Goal: Task Accomplishment & Management: Complete application form

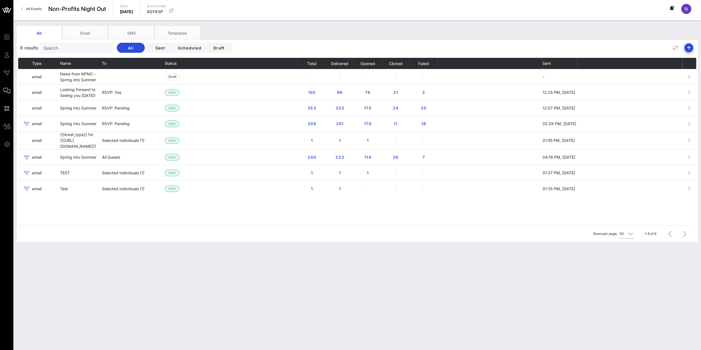
click at [27, 10] on span "All Events" at bounding box center [33, 9] width 15 height 4
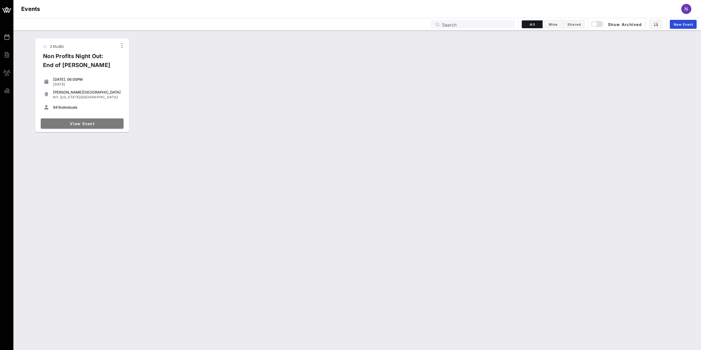
click at [90, 126] on link "View Event" at bounding box center [82, 124] width 83 height 10
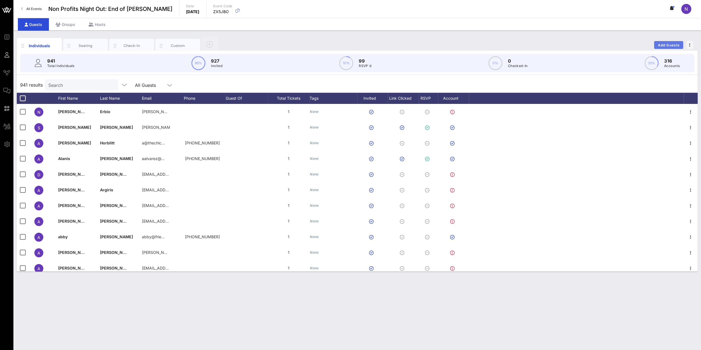
click at [666, 46] on span "Add Guests" at bounding box center [669, 45] width 22 height 4
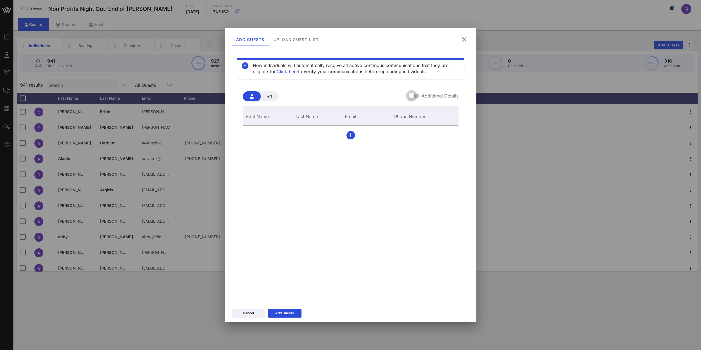
click at [413, 93] on div at bounding box center [412, 96] width 10 height 10
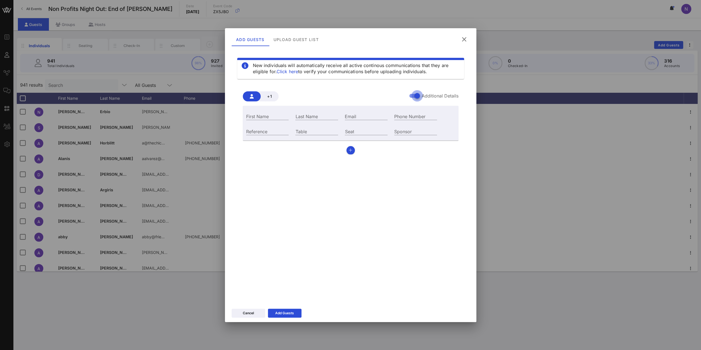
click at [413, 96] on div at bounding box center [418, 96] width 10 height 10
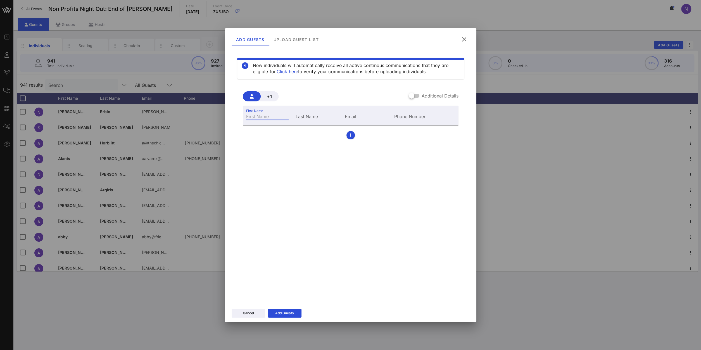
click at [263, 118] on input "First Name" at bounding box center [267, 116] width 43 height 7
type input "[PERSON_NAME]"
type input "[GEOGRAPHIC_DATA]"
paste input "[EMAIL_ADDRESS][DOMAIN_NAME]"
type input "[EMAIL_ADDRESS][DOMAIN_NAME]"
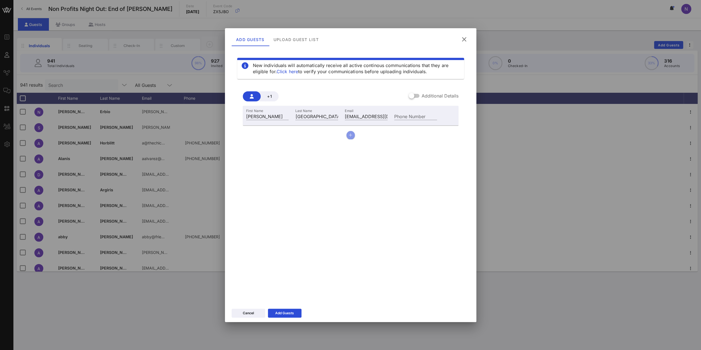
click at [347, 137] on button "button" at bounding box center [351, 135] width 8 height 8
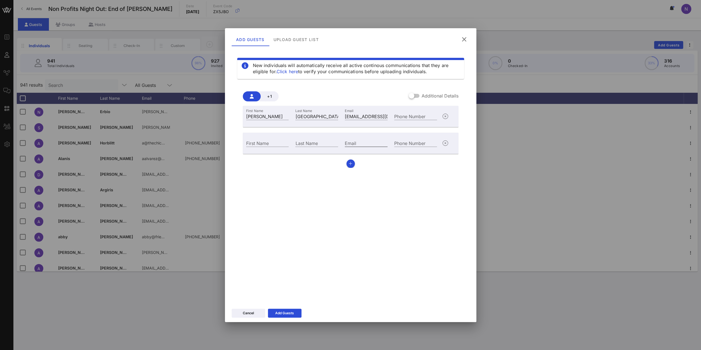
click at [366, 144] on input "Email" at bounding box center [366, 142] width 43 height 7
paste input "[EMAIL_ADDRESS][DOMAIN_NAME]"
type input "[EMAIL_ADDRESS][DOMAIN_NAME]"
click at [266, 142] on input "First Name" at bounding box center [267, 142] width 43 height 7
type input "[PERSON_NAME]"
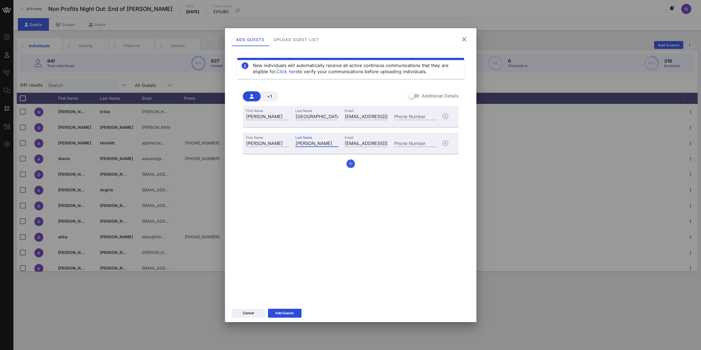
type input "[PERSON_NAME]"
click at [352, 163] on button "button" at bounding box center [351, 164] width 8 height 8
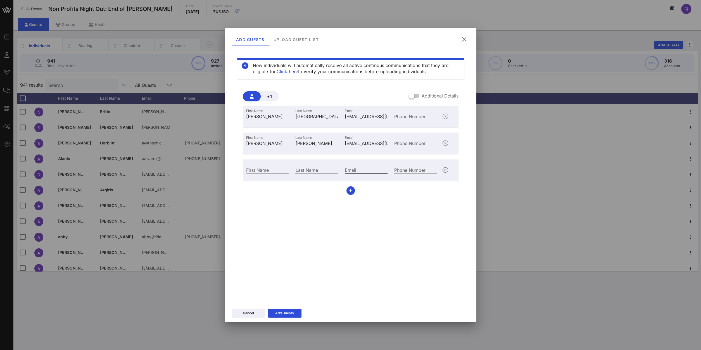
click at [363, 168] on input "Email" at bounding box center [366, 169] width 43 height 7
paste input "[EMAIL_ADDRESS][DOMAIN_NAME]"
type input "[EMAIL_ADDRESS][DOMAIN_NAME]"
click at [250, 167] on input "First Name" at bounding box center [267, 169] width 43 height 7
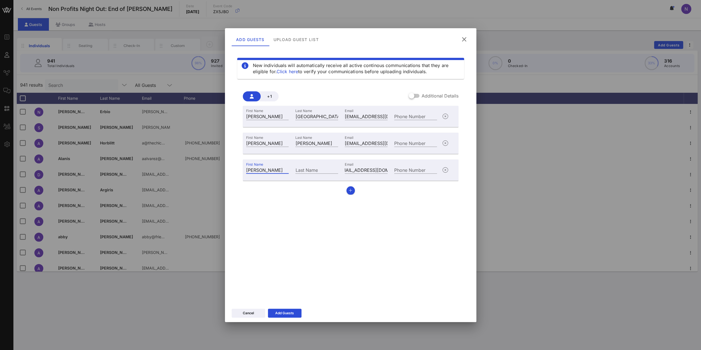
type input "[PERSON_NAME]"
click at [276, 314] on div "Add Guests" at bounding box center [284, 314] width 19 height 6
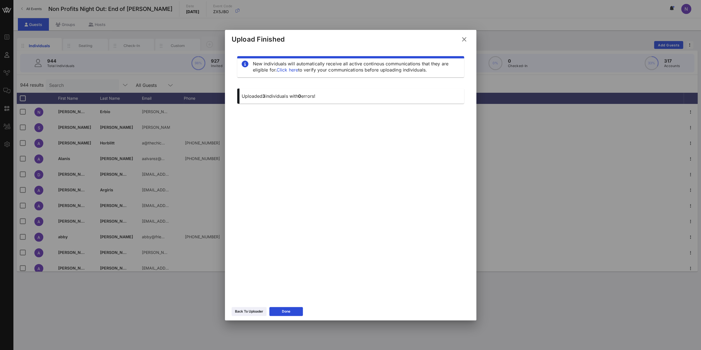
click at [463, 41] on icon at bounding box center [465, 39] width 8 height 7
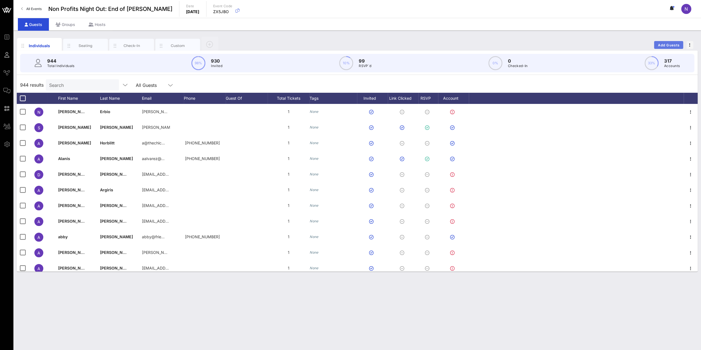
click at [668, 44] on span "Add Guests" at bounding box center [669, 45] width 22 height 4
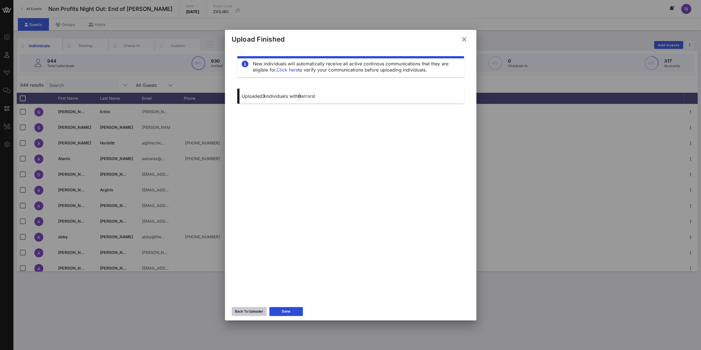
click at [251, 310] on div "Back To Uploader" at bounding box center [249, 312] width 28 height 6
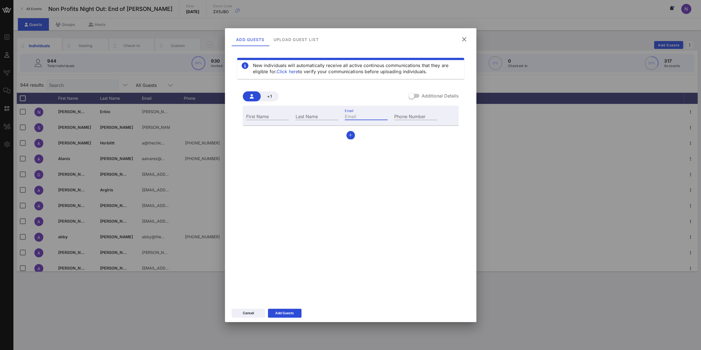
click at [355, 115] on input "Email" at bounding box center [366, 116] width 43 height 7
paste input "[EMAIL_ADDRESS][DOMAIN_NAME]"
type input "[EMAIL_ADDRESS][DOMAIN_NAME]"
click at [260, 117] on input "First Name" at bounding box center [267, 116] width 43 height 7
type input "Mark"
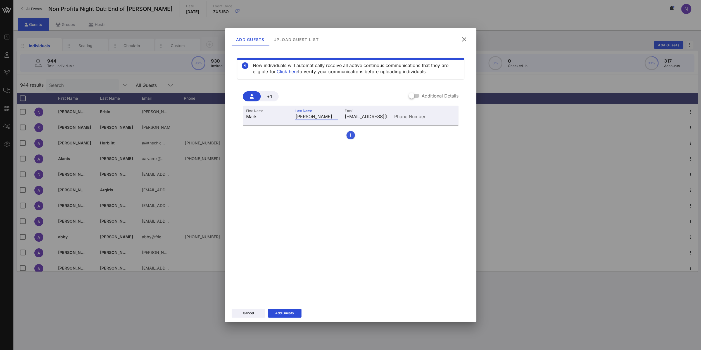
type input "[PERSON_NAME]"
click at [349, 134] on button "button" at bounding box center [351, 135] width 8 height 8
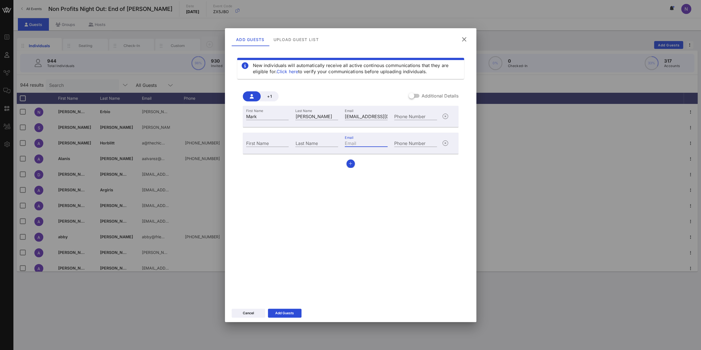
click at [373, 141] on input "Email" at bounding box center [366, 142] width 43 height 7
paste input "[EMAIL_ADDRESS][DOMAIN_NAME]"
type input "[EMAIL_ADDRESS][DOMAIN_NAME]"
click at [256, 143] on input "First Name" at bounding box center [267, 142] width 43 height 7
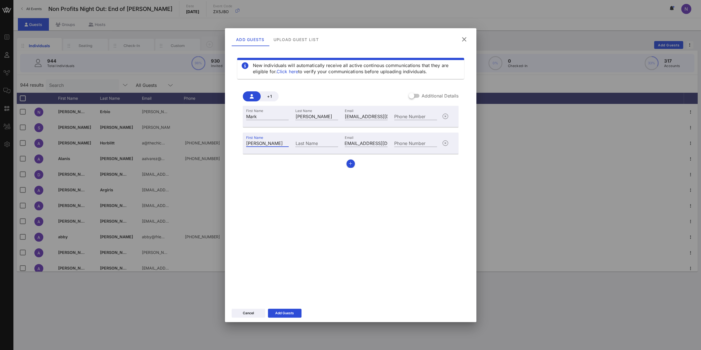
type input "[PERSON_NAME]"
type input "[PERSON_NAME], III"
click at [351, 163] on icon "button" at bounding box center [351, 164] width 4 height 4
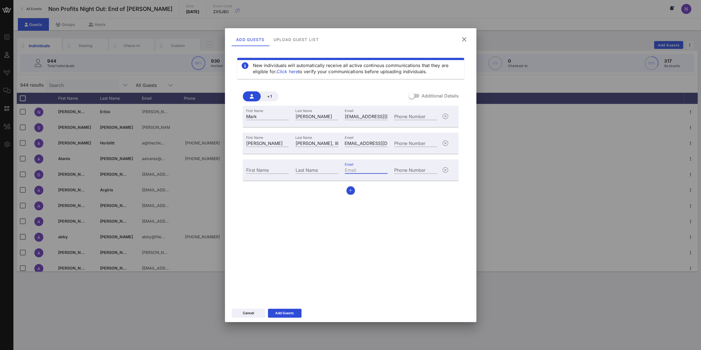
click at [365, 170] on input "Email" at bounding box center [366, 169] width 43 height 7
paste input "[PERSON_NAME][EMAIL_ADDRESS][PERSON_NAME][DOMAIN_NAME]"
type input "[PERSON_NAME][EMAIL_ADDRESS][PERSON_NAME][DOMAIN_NAME]"
click at [266, 172] on input "First Name" at bounding box center [267, 169] width 43 height 7
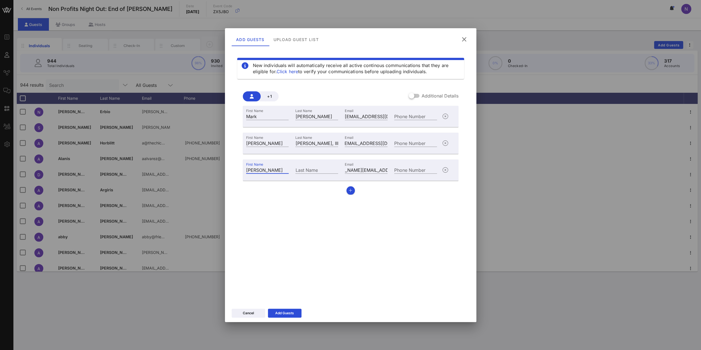
type input "[PERSON_NAME]"
click at [351, 194] on button "button" at bounding box center [351, 190] width 8 height 8
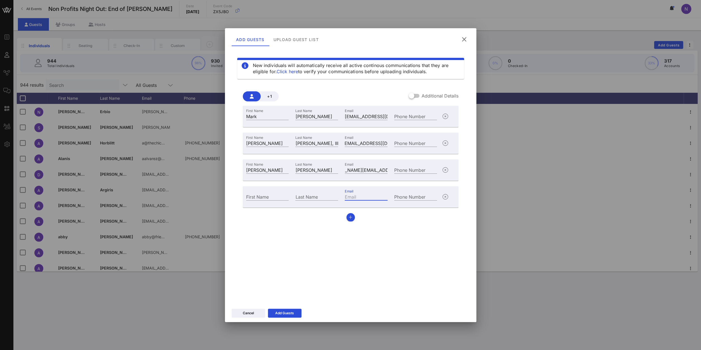
click at [353, 194] on input "Email" at bounding box center [366, 196] width 43 height 7
paste input "[EMAIL_ADDRESS][DOMAIN_NAME]"
type input "[EMAIL_ADDRESS][DOMAIN_NAME]"
click at [261, 195] on input "First Name" at bounding box center [267, 196] width 43 height 7
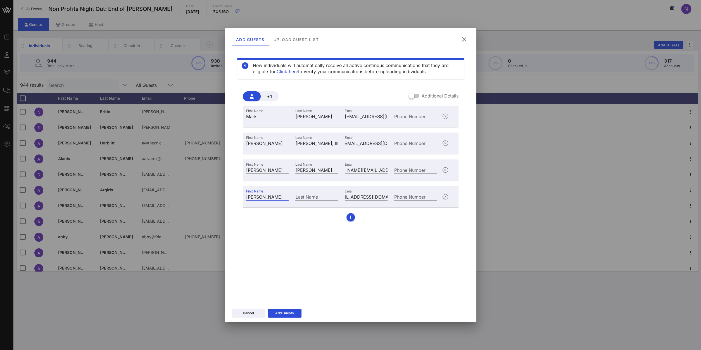
type input "[PERSON_NAME]"
click at [352, 214] on button "button" at bounding box center [351, 217] width 8 height 8
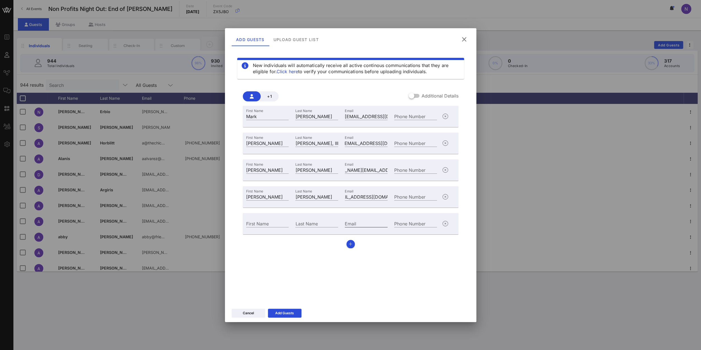
click at [367, 223] on input "Email" at bounding box center [366, 223] width 43 height 7
paste input "[EMAIL_ADDRESS][DOMAIN_NAME]"
type input "[EMAIL_ADDRESS][DOMAIN_NAME]"
click at [267, 224] on input "First Name" at bounding box center [267, 223] width 43 height 7
type input "[PERSON_NAME]"
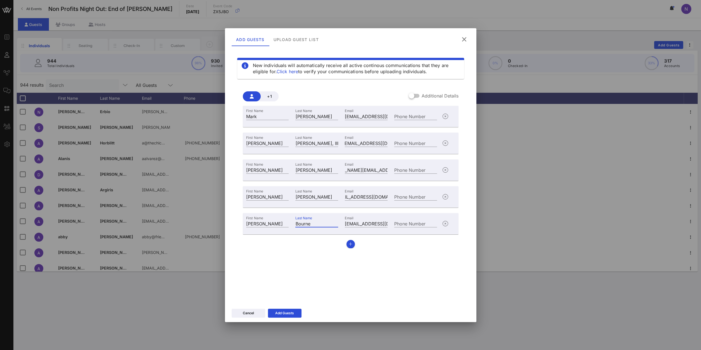
type input "Bourne"
click at [350, 246] on button "button" at bounding box center [351, 244] width 8 height 8
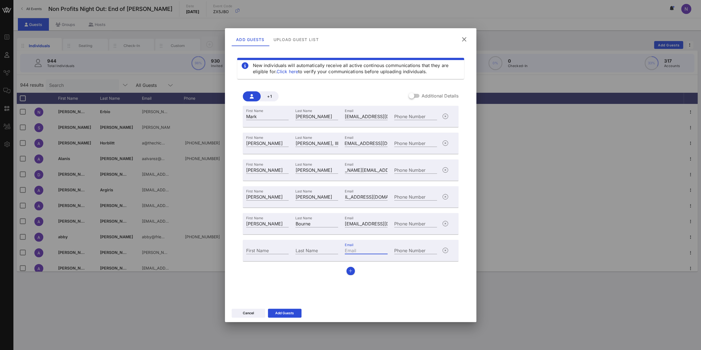
click at [349, 250] on input "Email" at bounding box center [366, 250] width 43 height 7
paste input "[EMAIL_ADDRESS][DOMAIN_NAME]"
type input "[EMAIL_ADDRESS][DOMAIN_NAME]"
click at [277, 250] on input "First Name" at bounding box center [267, 250] width 43 height 7
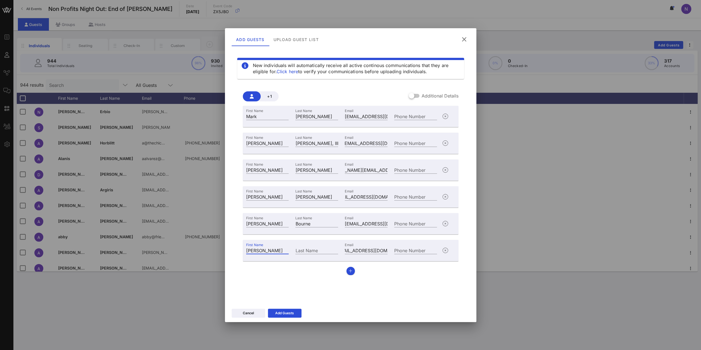
type input "[PERSON_NAME]"
type input "Sonnenborn"
click at [291, 312] on div "Add Guests" at bounding box center [284, 314] width 19 height 6
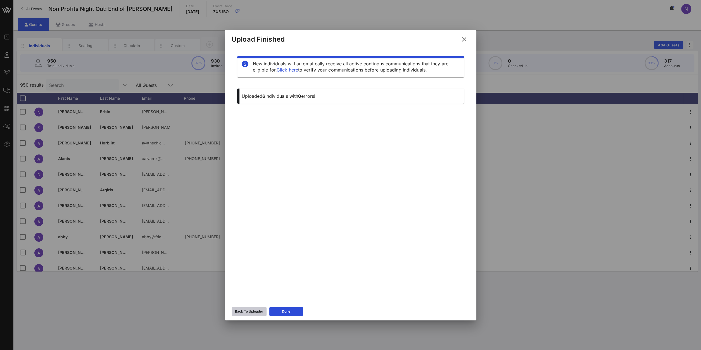
click at [253, 312] on div "Back To Uploader" at bounding box center [249, 312] width 28 height 6
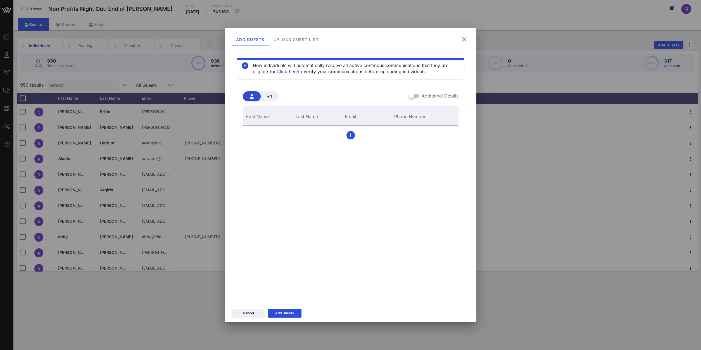
click at [369, 114] on input "Email" at bounding box center [366, 116] width 43 height 7
paste input "[PERSON_NAME][EMAIL_ADDRESS][PERSON_NAME][DOMAIN_NAME]"
type input "[PERSON_NAME][EMAIL_ADDRESS][PERSON_NAME][DOMAIN_NAME]"
click at [266, 117] on input "First Name" at bounding box center [267, 116] width 43 height 7
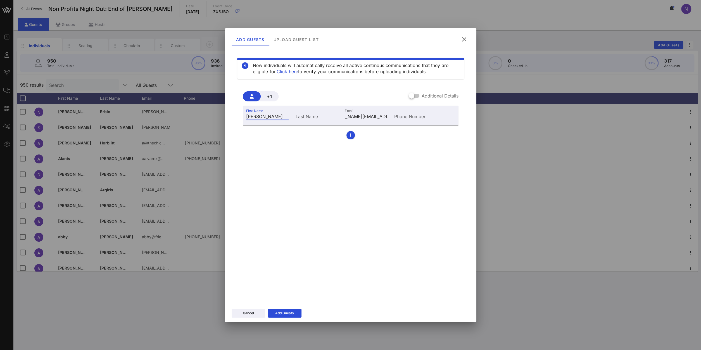
type input "[PERSON_NAME]"
click at [350, 135] on icon "button" at bounding box center [351, 135] width 4 height 4
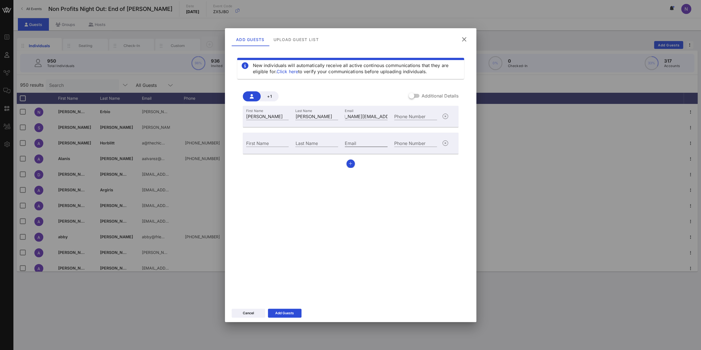
click at [360, 141] on input "Email" at bounding box center [366, 142] width 43 height 7
paste input "[PERSON_NAME][EMAIL_ADDRESS][DOMAIN_NAME]"
type input "[PERSON_NAME][EMAIL_ADDRESS][DOMAIN_NAME]"
click at [256, 143] on input "First Name" at bounding box center [267, 142] width 43 height 7
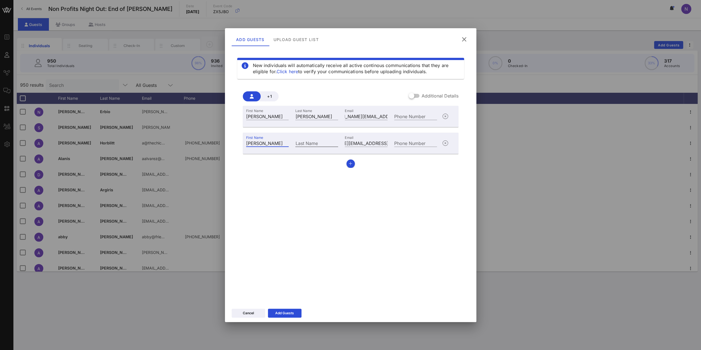
type input "[PERSON_NAME]"
click at [311, 147] on div "Last Name" at bounding box center [316, 142] width 43 height 7
click at [310, 141] on input "Last Name" at bounding box center [316, 142] width 43 height 7
type input "[PERSON_NAME]"
click at [284, 314] on icon at bounding box center [285, 313] width 4 height 3
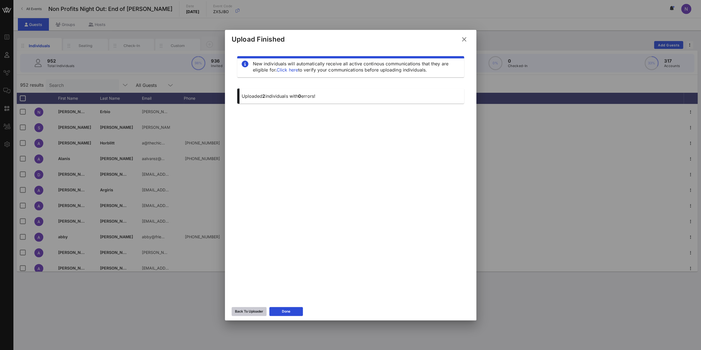
click at [256, 311] on div "Back To Uploader" at bounding box center [249, 312] width 28 height 6
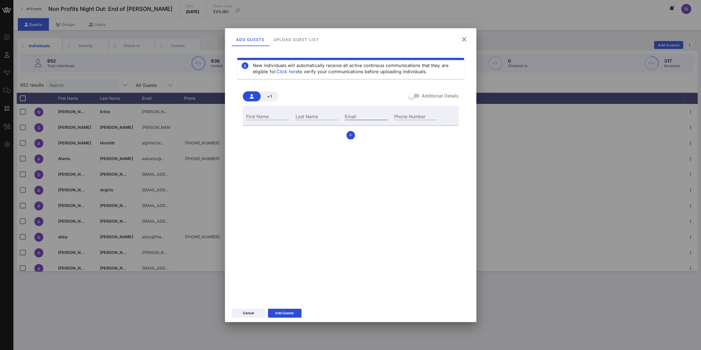
click at [374, 118] on input "Email" at bounding box center [366, 116] width 43 height 7
paste input "[PERSON_NAME][EMAIL_ADDRESS][PERSON_NAME][DOMAIN_NAME]"
type input "[PERSON_NAME][EMAIL_ADDRESS][PERSON_NAME][DOMAIN_NAME]"
click at [257, 117] on input "First Name" at bounding box center [267, 116] width 43 height 7
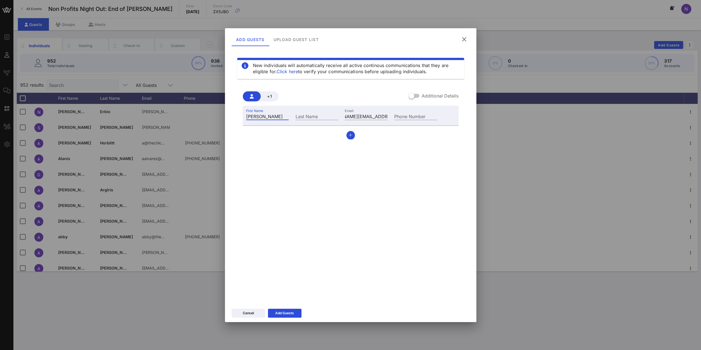
type input "[PERSON_NAME]"
click at [347, 138] on button "button" at bounding box center [351, 135] width 8 height 8
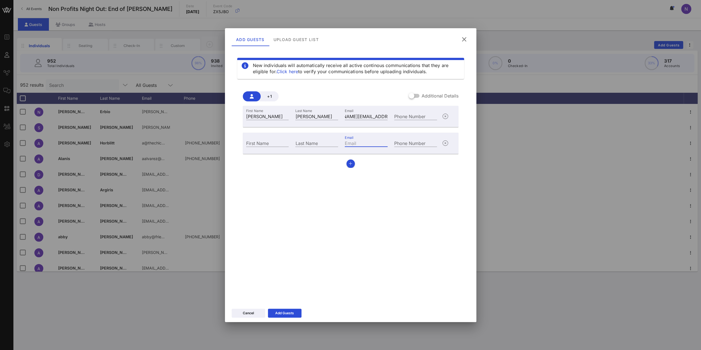
click at [357, 144] on input "Email" at bounding box center [366, 142] width 43 height 7
paste input "[EMAIL_ADDRESS][DOMAIN_NAME]"
type input "[EMAIL_ADDRESS][DOMAIN_NAME]"
click at [263, 140] on div "First Name" at bounding box center [267, 142] width 43 height 7
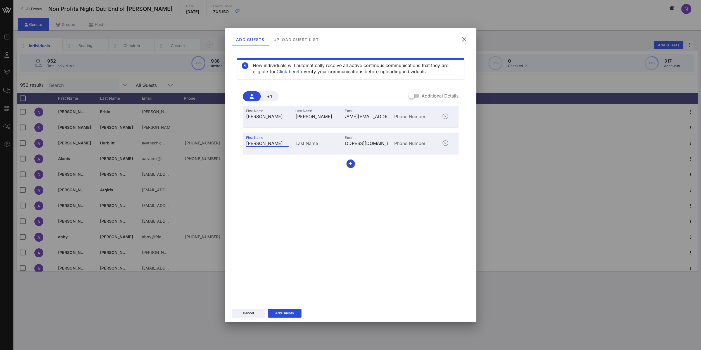
type input "[PERSON_NAME]"
type input "Muhlen"
click at [352, 165] on button "button" at bounding box center [351, 164] width 8 height 8
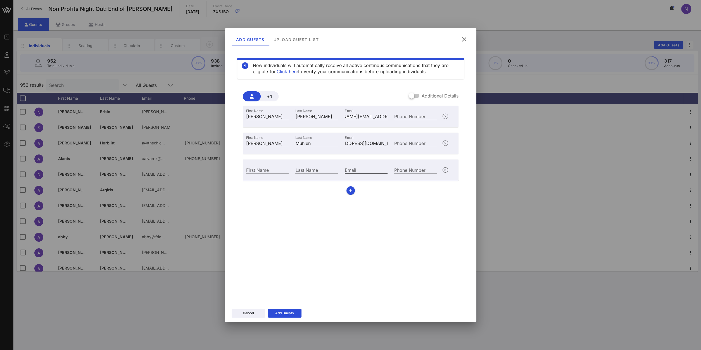
click at [350, 171] on input "Email" at bounding box center [366, 169] width 43 height 7
paste input "[EMAIL_ADDRESS][DOMAIN_NAME]"
type input "[EMAIL_ADDRESS][DOMAIN_NAME]"
click at [272, 172] on input "First Name" at bounding box center [267, 169] width 43 height 7
type input "[PERSON_NAME]"
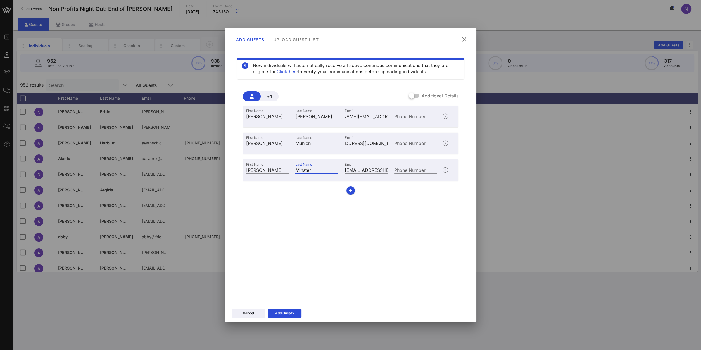
type input "Minster"
click at [283, 312] on div "Add Guests" at bounding box center [284, 314] width 19 height 6
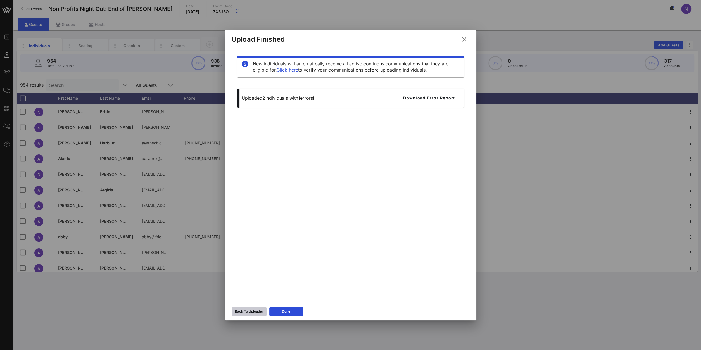
click at [251, 312] on icon at bounding box center [249, 312] width 4 height 4
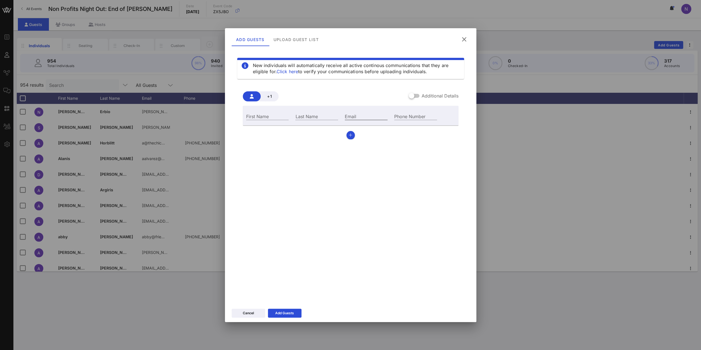
click at [353, 117] on input "Email" at bounding box center [366, 116] width 43 height 7
paste input "[PERSON_NAME][EMAIL_ADDRESS][PERSON_NAME][DOMAIN_NAME]"
type input "[PERSON_NAME][EMAIL_ADDRESS][PERSON_NAME][DOMAIN_NAME]"
click at [257, 117] on input "First Name" at bounding box center [267, 116] width 43 height 7
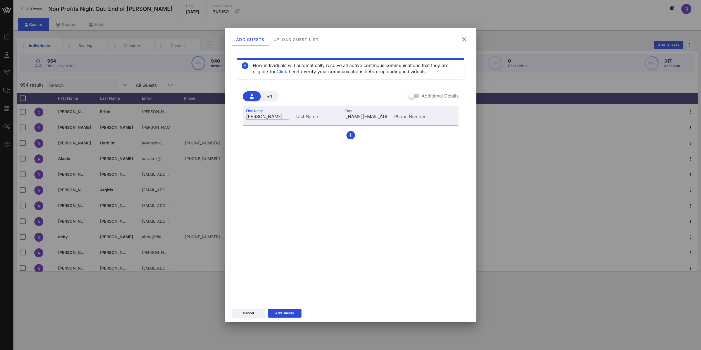
type input "[PERSON_NAME]"
click at [348, 135] on button "button" at bounding box center [351, 135] width 8 height 8
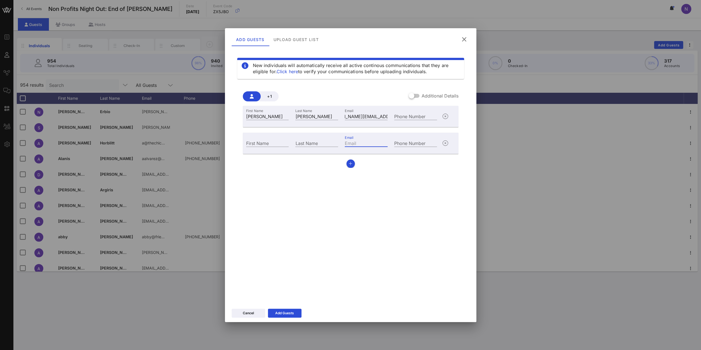
click at [381, 142] on input "Email" at bounding box center [366, 142] width 43 height 7
paste input "[EMAIL_ADDRESS][DOMAIN_NAME]"
type input "[EMAIL_ADDRESS][DOMAIN_NAME]"
click at [274, 143] on input "First Name" at bounding box center [267, 142] width 43 height 7
click at [251, 142] on div "First Name" at bounding box center [267, 142] width 43 height 7
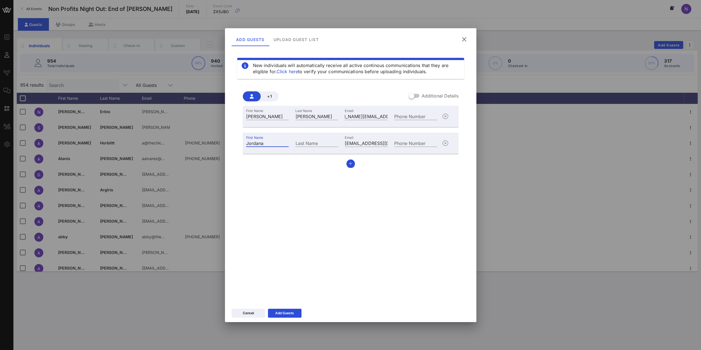
type input "Jordana"
type input "[PERSON_NAME]"
click at [347, 165] on button "button" at bounding box center [351, 164] width 8 height 8
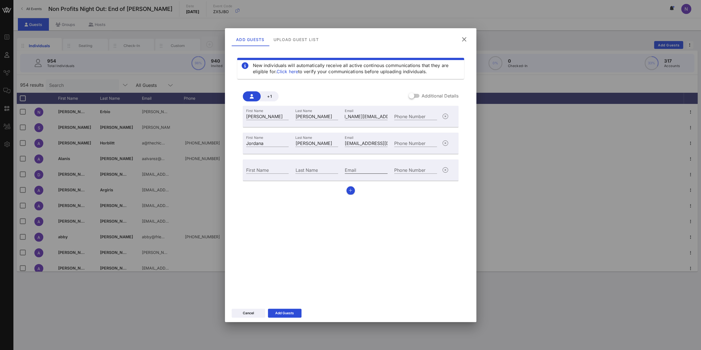
click at [376, 169] on input "Email" at bounding box center [366, 169] width 43 height 7
paste input "[PERSON_NAME][EMAIL_ADDRESS][PERSON_NAME][DOMAIN_NAME]"
type input "[PERSON_NAME][EMAIL_ADDRESS][PERSON_NAME][DOMAIN_NAME]"
click at [269, 169] on input "First Name" at bounding box center [267, 169] width 43 height 7
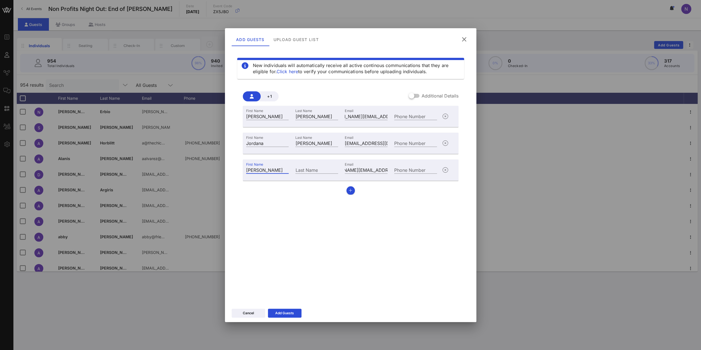
type input "[PERSON_NAME]"
click at [350, 195] on button "button" at bounding box center [351, 190] width 8 height 8
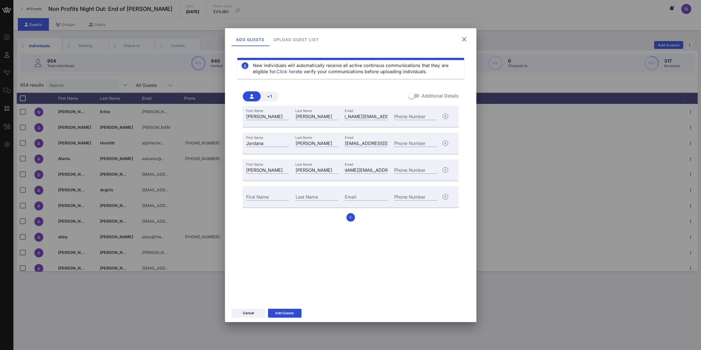
click at [369, 192] on div "Email" at bounding box center [366, 196] width 49 height 15
click at [367, 196] on input "Email" at bounding box center [366, 196] width 43 height 7
paste input "[EMAIL_ADDRESS][DOMAIN_NAME]"
type input "[EMAIL_ADDRESS][DOMAIN_NAME]"
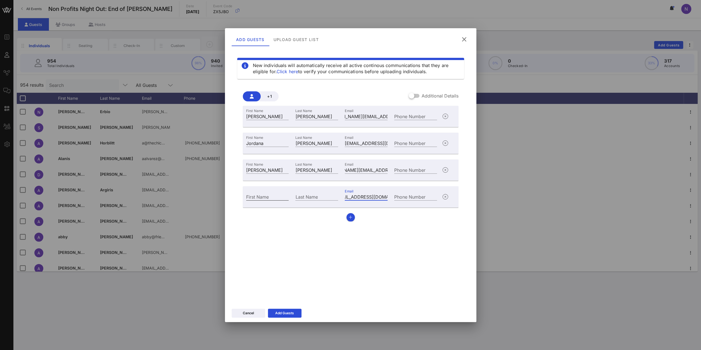
click at [267, 197] on input "First Name" at bounding box center [267, 196] width 43 height 7
type input "Lexy"
type input "[PERSON_NAME]"
click at [352, 214] on button "button" at bounding box center [351, 217] width 8 height 8
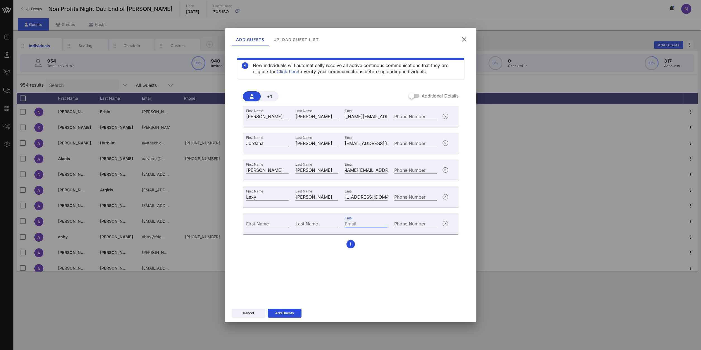
click at [352, 221] on div "Email" at bounding box center [366, 223] width 43 height 7
paste input "[EMAIL_ADDRESS][DOMAIN_NAME]"
type input "[EMAIL_ADDRESS][DOMAIN_NAME]"
click at [253, 224] on input "First Name" at bounding box center [267, 223] width 43 height 7
type input "[PERSON_NAME]"
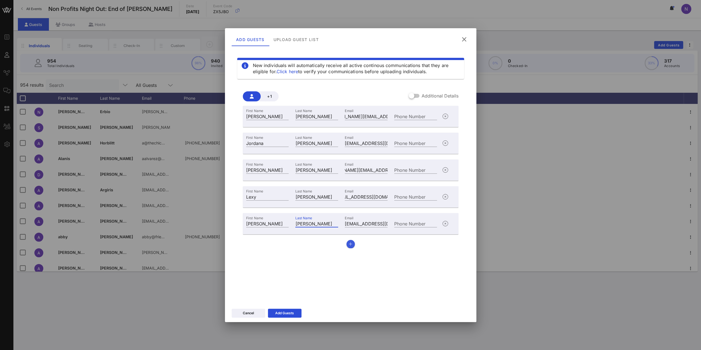
type input "[PERSON_NAME]"
click at [352, 248] on button "button" at bounding box center [351, 244] width 8 height 8
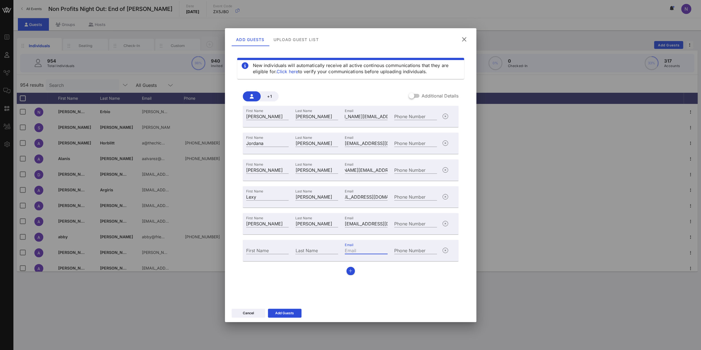
click at [363, 247] on input "Email" at bounding box center [366, 250] width 43 height 7
paste input "[PERSON_NAME][EMAIL_ADDRESS][PERSON_NAME][DOMAIN_NAME]"
type input "[PERSON_NAME][EMAIL_ADDRESS][PERSON_NAME][DOMAIN_NAME]"
click at [274, 250] on input "First Name" at bounding box center [267, 250] width 43 height 7
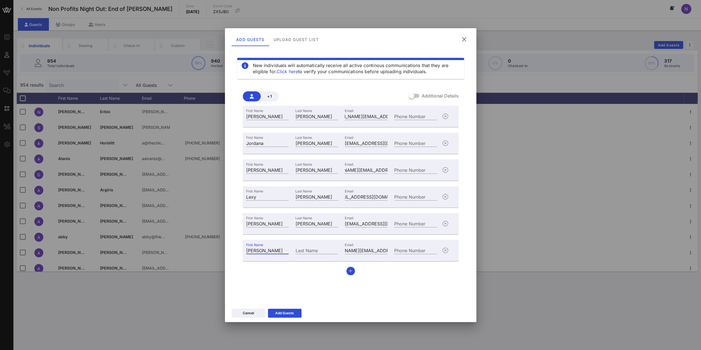
type input "[PERSON_NAME]"
click at [355, 272] on div "First Name [PERSON_NAME] Last Name [PERSON_NAME] Email [PERSON_NAME][EMAIL_ADDR…" at bounding box center [351, 190] width 216 height 169
click at [351, 270] on icon "button" at bounding box center [351, 271] width 4 height 4
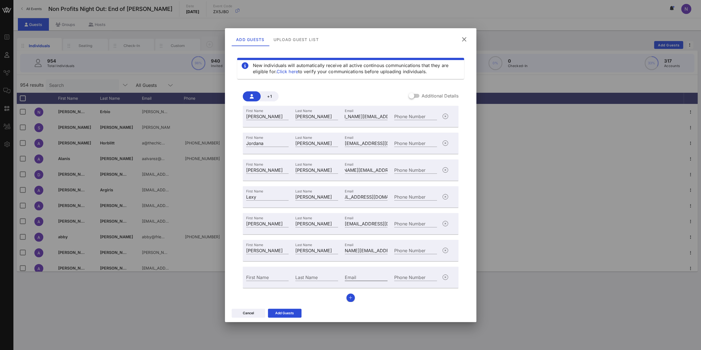
click at [354, 279] on input "Email" at bounding box center [366, 277] width 43 height 7
paste input "[EMAIL_ADDRESS][DOMAIN_NAME]"
type input "[EMAIL_ADDRESS][DOMAIN_NAME]"
click at [256, 277] on input "First Name" at bounding box center [267, 276] width 43 height 7
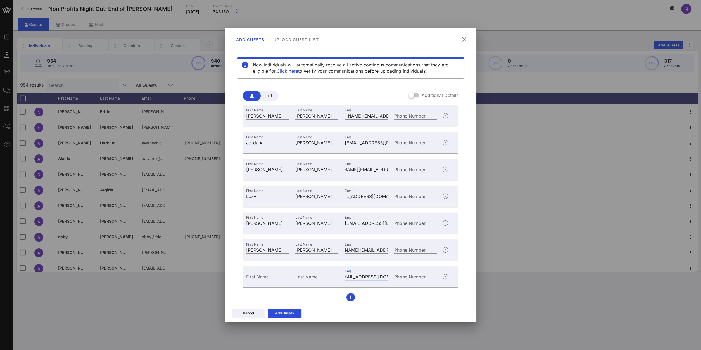
scroll to position [0, 6]
type input "Masha"
type input "[PERSON_NAME] [PERSON_NAME]"
click at [351, 297] on icon "button" at bounding box center [351, 297] width 4 height 4
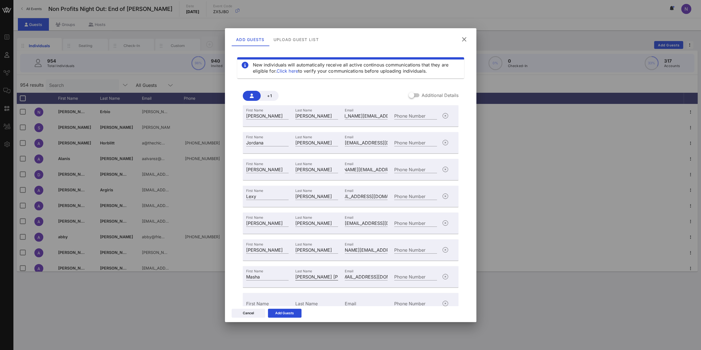
scroll to position [27, 0]
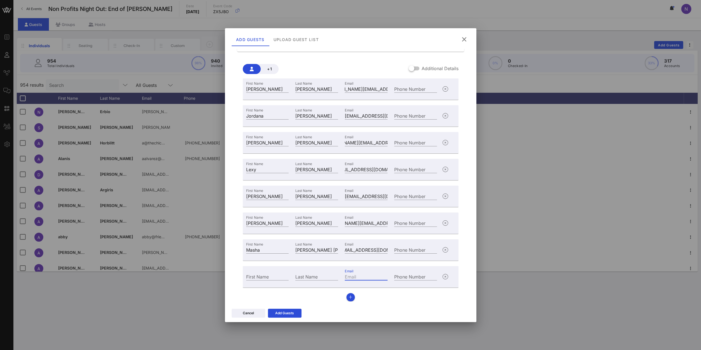
click at [368, 277] on input "Email" at bounding box center [366, 276] width 43 height 7
paste input "[EMAIL_ADDRESS][DOMAIN_NAME]"
type input "[EMAIL_ADDRESS][DOMAIN_NAME]"
click at [264, 275] on div "First Name" at bounding box center [267, 276] width 43 height 7
type input "[PERSON_NAME]"
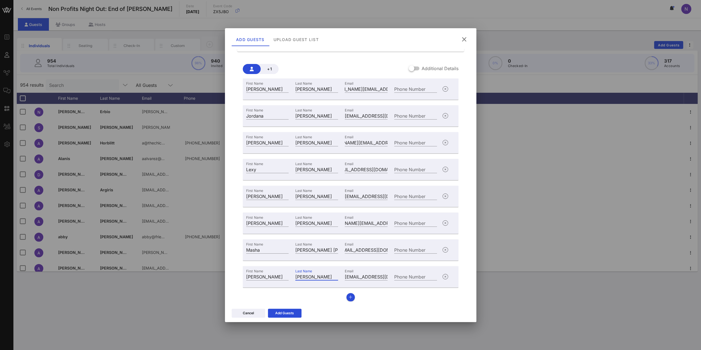
type input "[PERSON_NAME]"
click at [352, 296] on icon "button" at bounding box center [351, 297] width 4 height 4
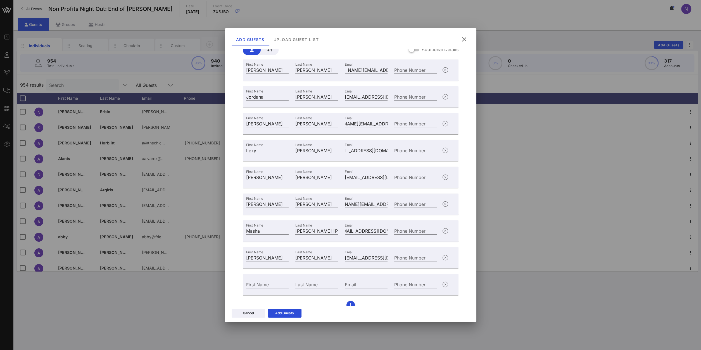
scroll to position [54, 0]
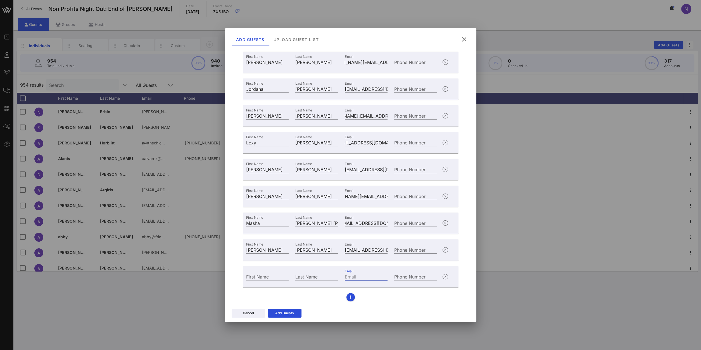
click at [371, 277] on input "Email" at bounding box center [366, 276] width 43 height 7
paste input "[PERSON_NAME][EMAIL_ADDRESS][DOMAIN_NAME]"
type input "[PERSON_NAME][EMAIL_ADDRESS][DOMAIN_NAME]"
click at [254, 279] on input "First Name" at bounding box center [267, 276] width 43 height 7
type input "[PERSON_NAME]"
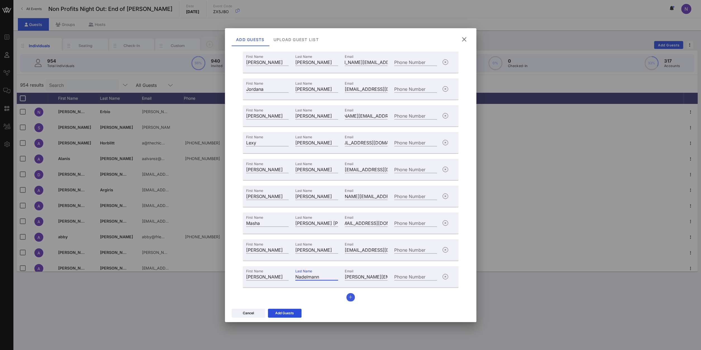
type input "Nadelmann"
click at [351, 295] on button "button" at bounding box center [351, 297] width 8 height 8
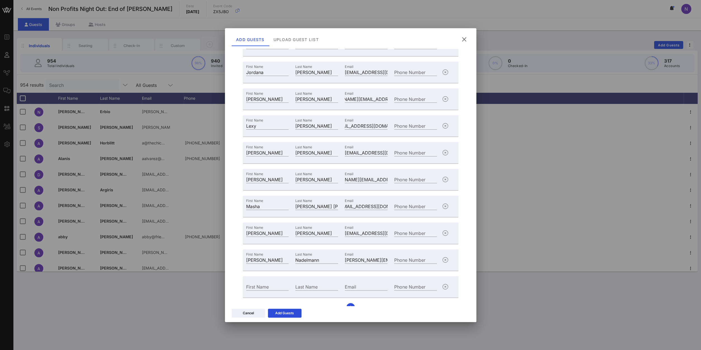
scroll to position [81, 0]
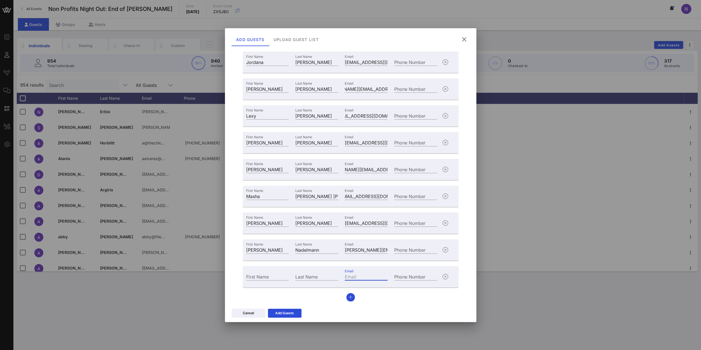
click at [361, 276] on input "Email" at bounding box center [366, 276] width 43 height 7
paste input "[EMAIL_ADDRESS][DOMAIN_NAME]"
type input "[EMAIL_ADDRESS][DOMAIN_NAME]"
click at [270, 274] on input "First Name" at bounding box center [267, 276] width 43 height 7
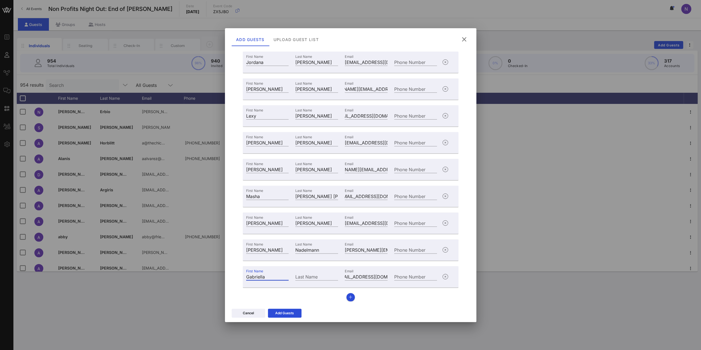
type input "Gabriella"
type input "[PERSON_NAME]"
click at [291, 312] on div "Add Guests" at bounding box center [284, 314] width 19 height 6
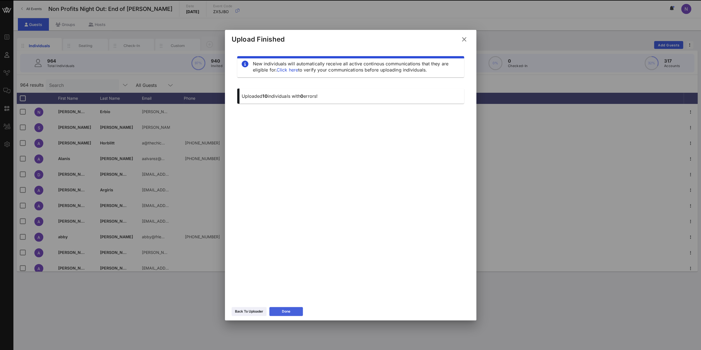
scroll to position [0, 0]
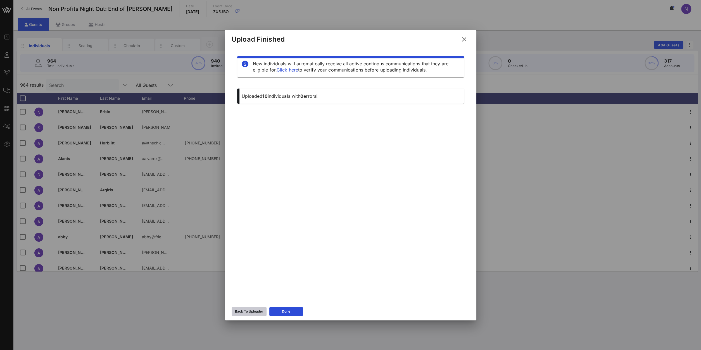
click at [251, 312] on icon at bounding box center [249, 311] width 4 height 3
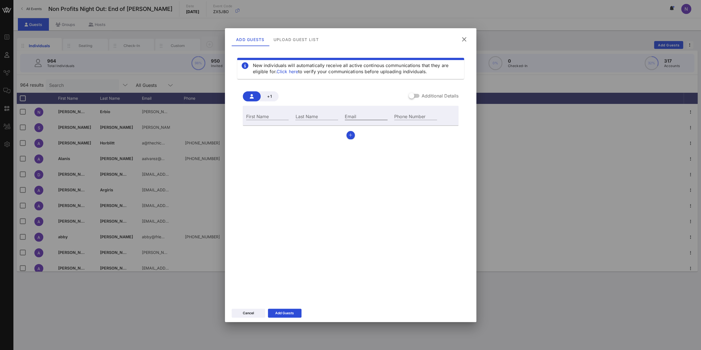
click at [383, 117] on input "Email" at bounding box center [366, 116] width 43 height 7
paste input "[EMAIL_ADDRESS][DOMAIN_NAME]"
type input "[EMAIL_ADDRESS][DOMAIN_NAME]"
click at [256, 118] on input "First Name" at bounding box center [267, 116] width 43 height 7
type input "[PERSON_NAME]"
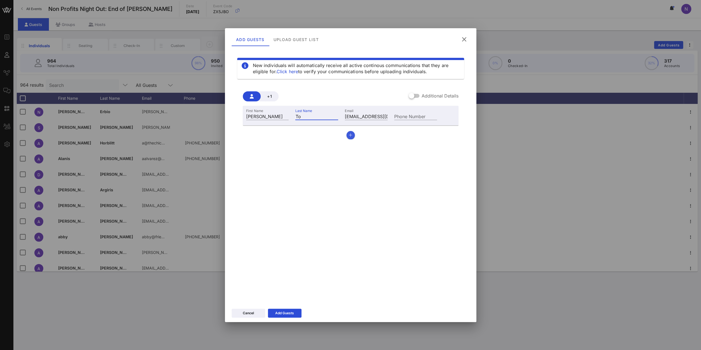
type input "To"
click at [348, 134] on button "button" at bounding box center [351, 135] width 8 height 8
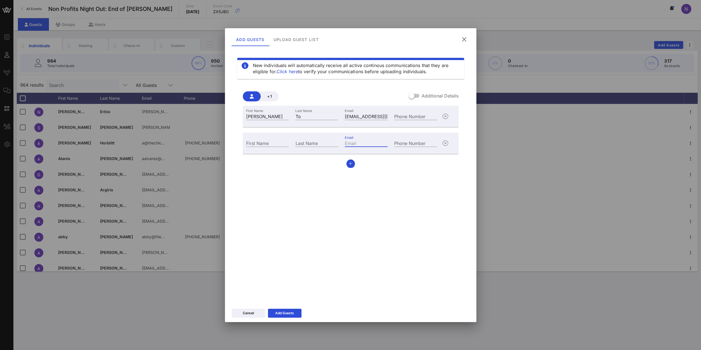
click at [371, 142] on input "Email" at bounding box center [366, 142] width 43 height 7
paste input "[EMAIL_ADDRESS][DOMAIN_NAME]"
type input "[EMAIL_ADDRESS][DOMAIN_NAME]"
click at [253, 146] on input "First Name" at bounding box center [267, 142] width 43 height 7
type input "[PERSON_NAME]"
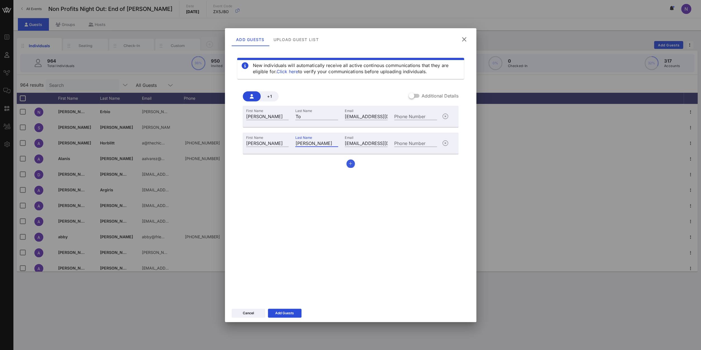
type input "[PERSON_NAME]"
click at [352, 163] on icon "button" at bounding box center [351, 164] width 4 height 4
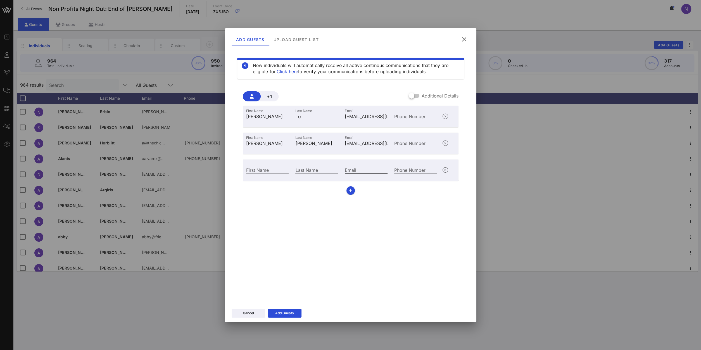
click at [373, 169] on input "Email" at bounding box center [366, 169] width 43 height 7
paste input "[EMAIL_ADDRESS][DOMAIN_NAME]"
type input "[EMAIL_ADDRESS][DOMAIN_NAME]"
click at [263, 171] on input "First Name" at bounding box center [267, 169] width 43 height 7
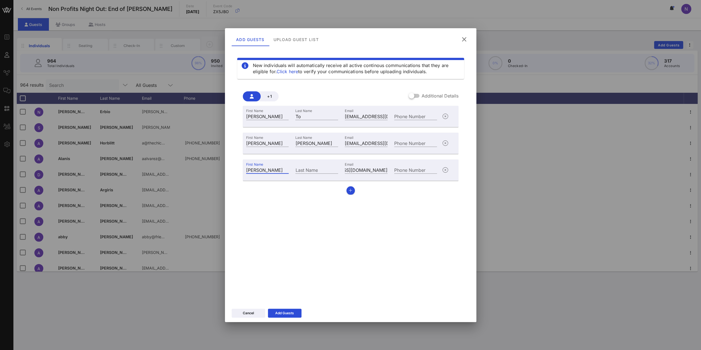
type input "[PERSON_NAME]"
click at [351, 191] on icon "button" at bounding box center [351, 191] width 4 height 4
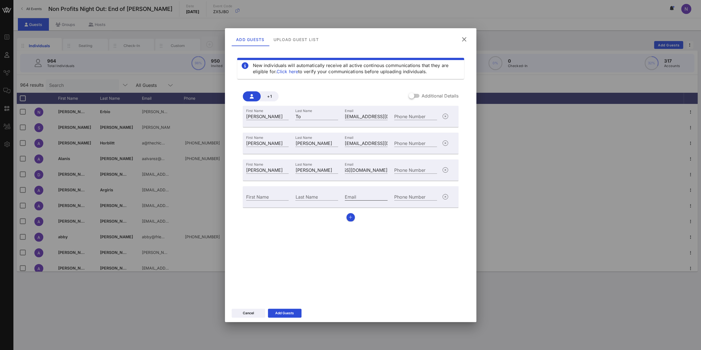
click at [366, 196] on input "Email" at bounding box center [366, 196] width 43 height 7
paste input "[EMAIL_ADDRESS][DOMAIN_NAME]"
type input "[EMAIL_ADDRESS][DOMAIN_NAME]"
click at [266, 197] on input "First Name" at bounding box center [267, 196] width 43 height 7
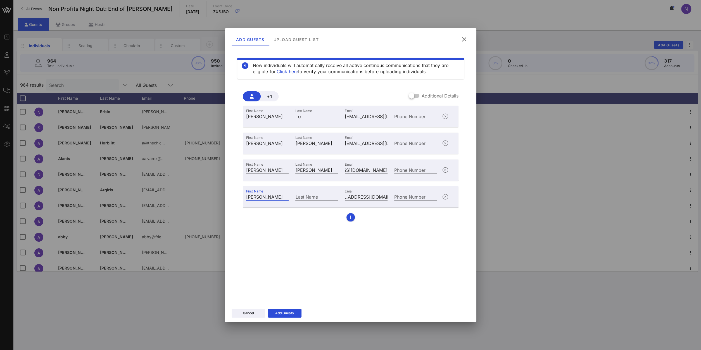
type input "[PERSON_NAME]"
click at [349, 218] on icon "button" at bounding box center [351, 217] width 4 height 4
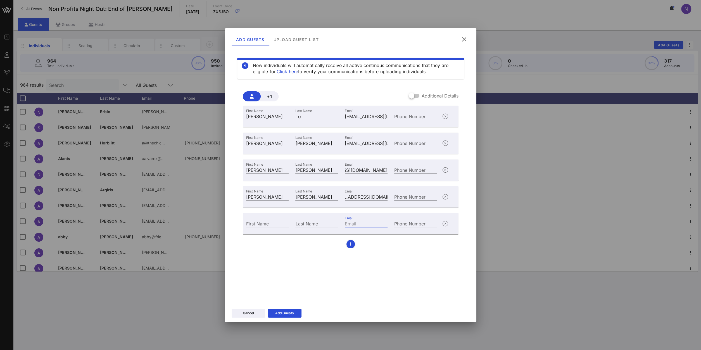
click at [372, 224] on input "Email" at bounding box center [366, 223] width 43 height 7
paste input "[EMAIL_ADDRESS][DOMAIN_NAME]"
type input "[EMAIL_ADDRESS][DOMAIN_NAME]"
click at [276, 220] on input "First Name" at bounding box center [267, 223] width 43 height 7
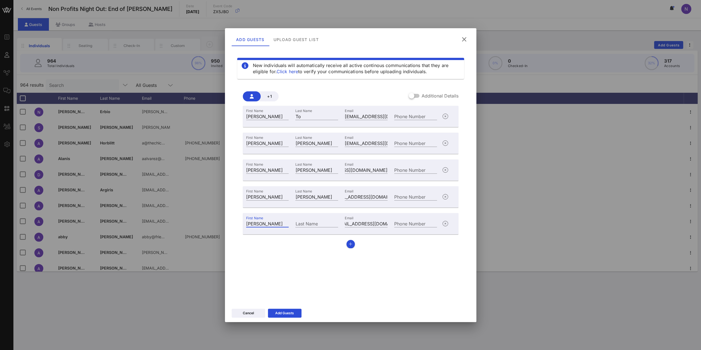
type input "[PERSON_NAME]"
type input "Bainbridge"
click at [351, 245] on icon "button" at bounding box center [351, 244] width 4 height 4
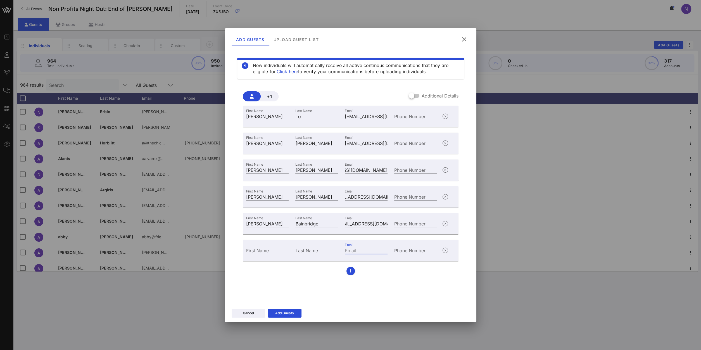
click at [349, 249] on input "Email" at bounding box center [366, 250] width 43 height 7
paste input "[EMAIL_ADDRESS][DOMAIN_NAME]"
type input "[EMAIL_ADDRESS][DOMAIN_NAME]"
click at [266, 253] on input "First Name" at bounding box center [267, 250] width 43 height 7
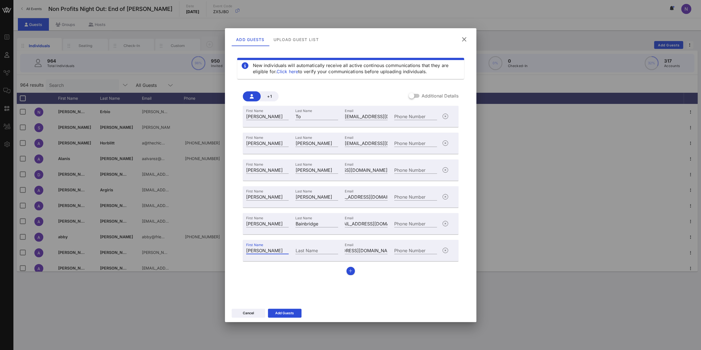
type input "[PERSON_NAME]"
type input "Monaghan"
click at [350, 269] on icon "button" at bounding box center [351, 271] width 4 height 4
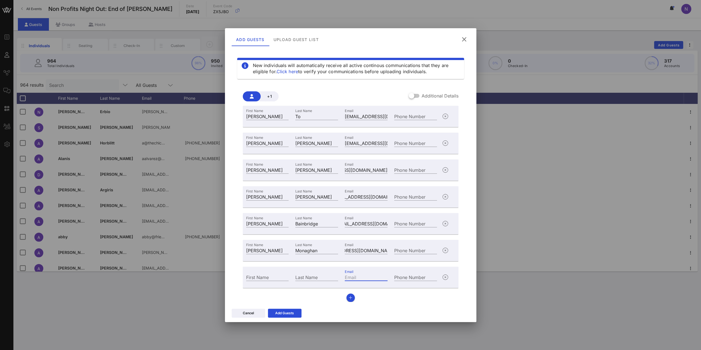
click at [368, 277] on input "Email" at bounding box center [366, 277] width 43 height 7
paste input "[EMAIL_ADDRESS][DOMAIN_NAME]"
type input "[EMAIL_ADDRESS][DOMAIN_NAME]"
click at [266, 280] on input "First Name" at bounding box center [267, 277] width 43 height 7
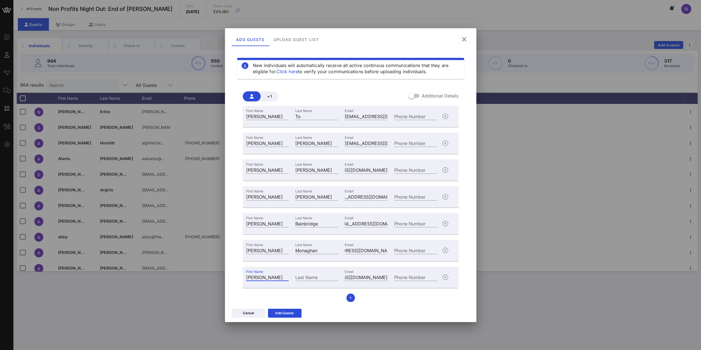
type input "[PERSON_NAME]"
click at [349, 298] on button "button" at bounding box center [351, 298] width 8 height 8
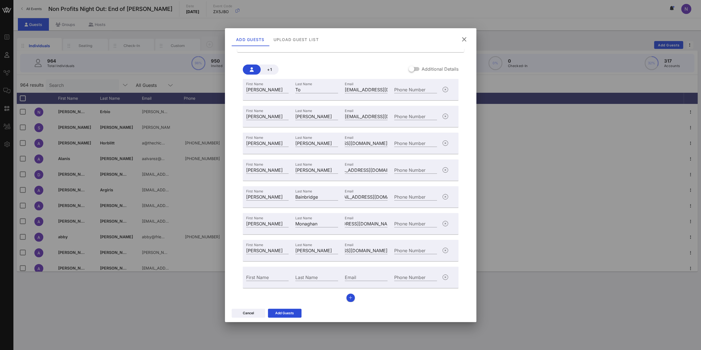
scroll to position [27, 0]
click at [366, 276] on input "Email" at bounding box center [366, 276] width 43 height 7
paste input "[EMAIL_ADDRESS][PERSON_NAME][DOMAIN_NAME]"
type input "[EMAIL_ADDRESS][PERSON_NAME][DOMAIN_NAME]"
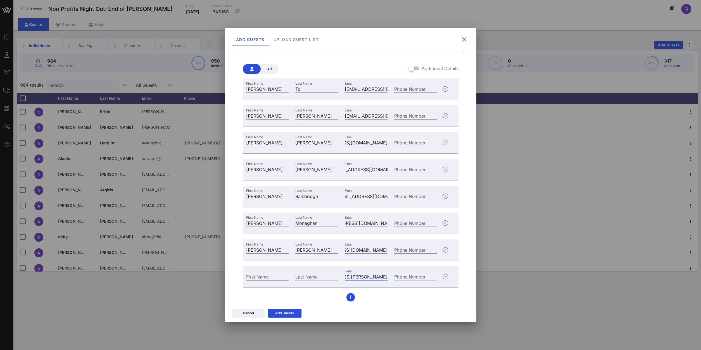
click at [260, 278] on input "First Name" at bounding box center [267, 276] width 43 height 7
type input "[PERSON_NAME]"
click at [290, 313] on div "Add Guests" at bounding box center [284, 314] width 19 height 6
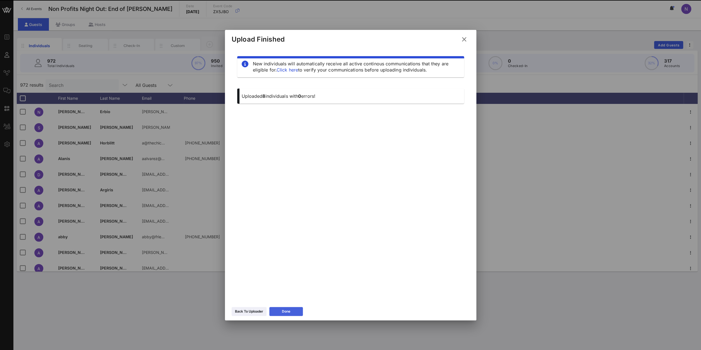
scroll to position [0, 0]
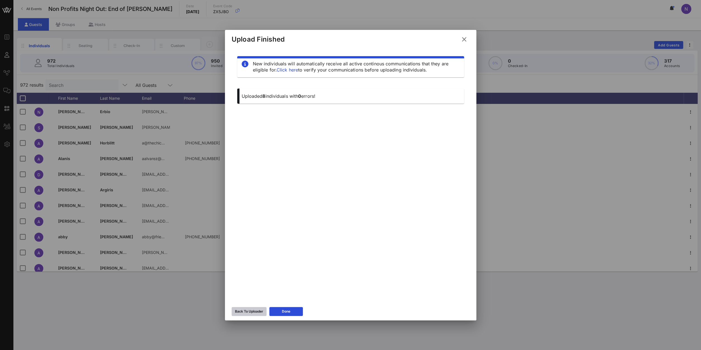
click at [234, 307] on button "Back To Uploader" at bounding box center [249, 311] width 35 height 9
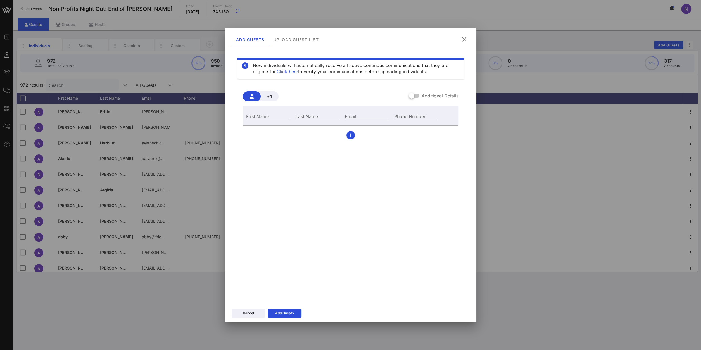
click at [376, 119] on input "Email" at bounding box center [366, 116] width 43 height 7
paste input "[EMAIL_ADDRESS][DOMAIN_NAME]"
type input "[EMAIL_ADDRESS][DOMAIN_NAME]"
click at [278, 117] on input "First Name" at bounding box center [267, 116] width 43 height 7
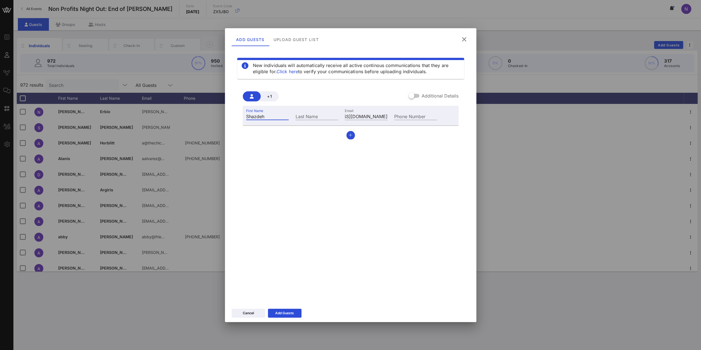
type input "Shazdeh"
type input "[PERSON_NAME]"
click at [349, 137] on icon "button" at bounding box center [351, 135] width 4 height 4
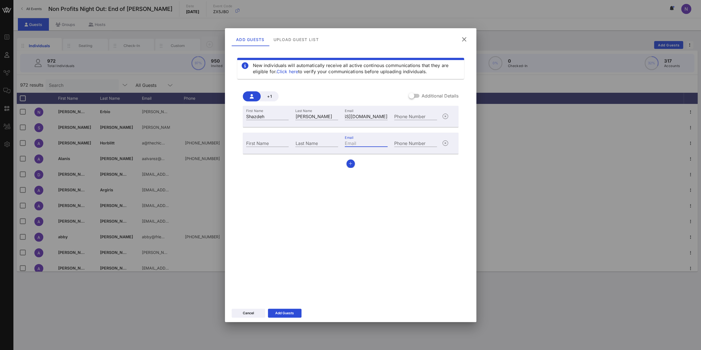
click at [356, 143] on input "Email" at bounding box center [366, 142] width 43 height 7
paste input "[EMAIL_ADDRESS][DOMAIN_NAME]"
type input "[EMAIL_ADDRESS][DOMAIN_NAME]"
click at [275, 145] on input "First Name" at bounding box center [267, 142] width 43 height 7
type input "[PERSON_NAME]"
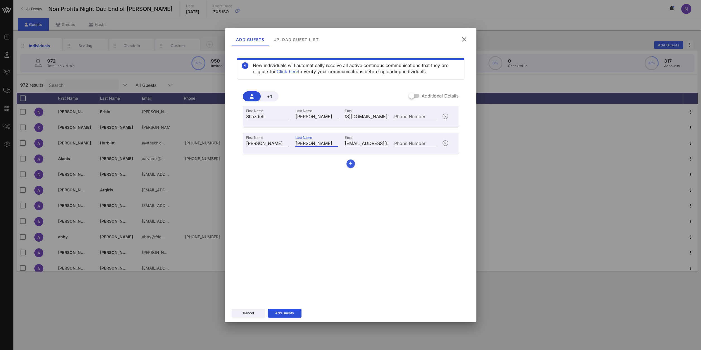
type input "[PERSON_NAME]"
click at [353, 162] on button "button" at bounding box center [351, 164] width 8 height 8
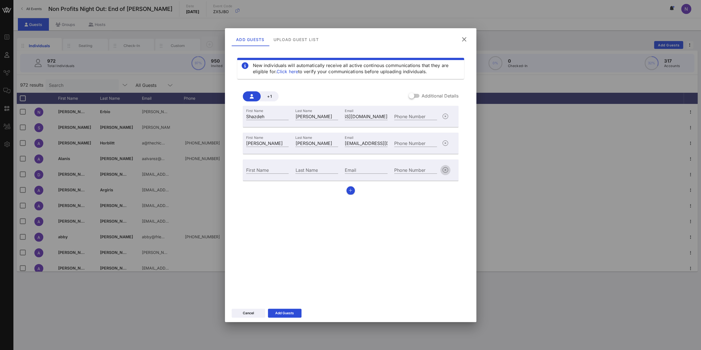
click at [447, 173] on icon "button" at bounding box center [445, 170] width 7 height 7
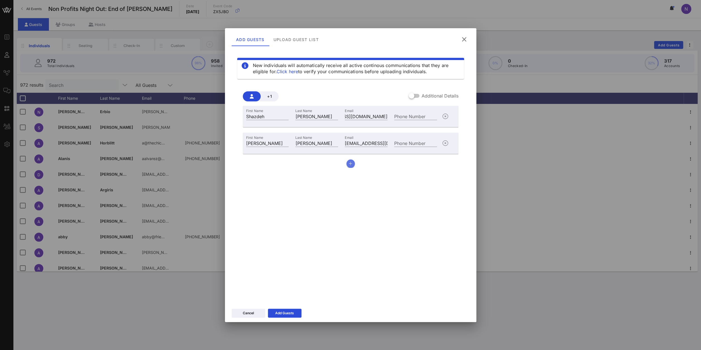
click at [353, 161] on button "button" at bounding box center [351, 164] width 8 height 8
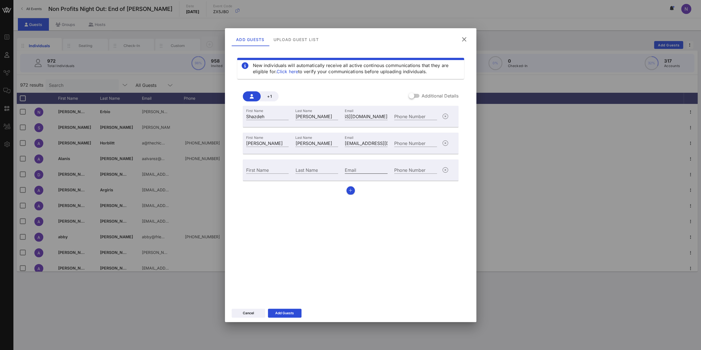
click at [349, 171] on input "Email" at bounding box center [366, 169] width 43 height 7
paste input "[PERSON_NAME][EMAIL_ADDRESS][PERSON_NAME][DOMAIN_NAME]"
type input "[PERSON_NAME][EMAIL_ADDRESS][PERSON_NAME][DOMAIN_NAME]"
click at [256, 168] on input "First Name" at bounding box center [267, 169] width 43 height 7
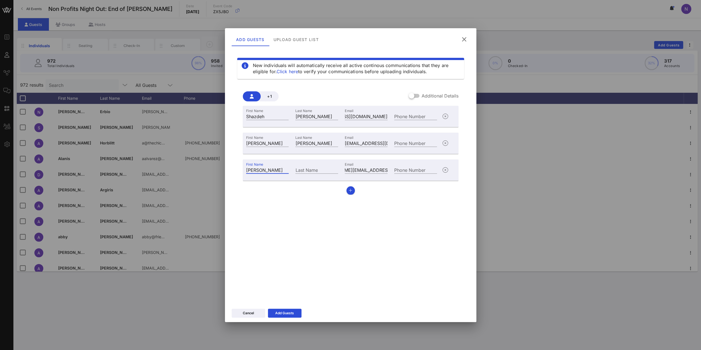
type input "[PERSON_NAME]"
type input "[PERSON_NAME], MBA"
click at [352, 189] on div "First Name [PERSON_NAME] Last Name [PERSON_NAME] Email [PERSON_NAME][EMAIL_ADDR…" at bounding box center [351, 150] width 216 height 89
click at [354, 191] on button "button" at bounding box center [351, 190] width 8 height 8
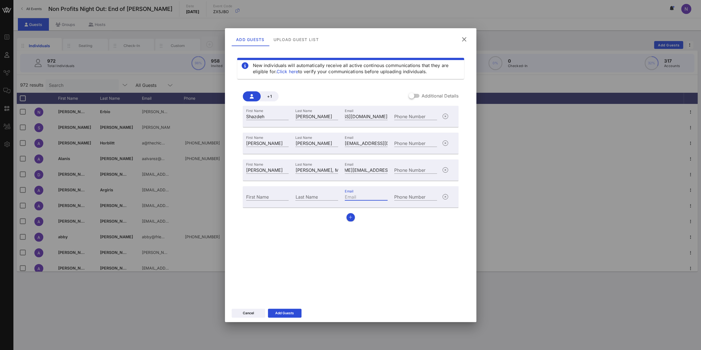
click at [369, 198] on input "Email" at bounding box center [366, 196] width 43 height 7
paste input "[PERSON_NAME][EMAIL_ADDRESS][PERSON_NAME][PERSON_NAME][DOMAIN_NAME]"
type input "[PERSON_NAME][EMAIL_ADDRESS][PERSON_NAME][PERSON_NAME][DOMAIN_NAME]"
click at [264, 195] on input "First Name" at bounding box center [267, 196] width 43 height 7
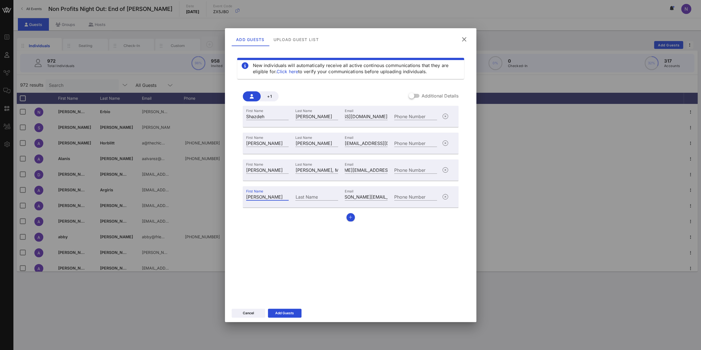
type input "[PERSON_NAME]"
click at [307, 192] on div "Last Name" at bounding box center [316, 196] width 49 height 15
click at [307, 199] on input "Last Name" at bounding box center [316, 196] width 43 height 7
type input "[PERSON_NAME]"
click at [347, 220] on div "First Name [PERSON_NAME] Last Name [PERSON_NAME] Email [EMAIL_ADDRESS][DOMAIN_N…" at bounding box center [351, 164] width 216 height 116
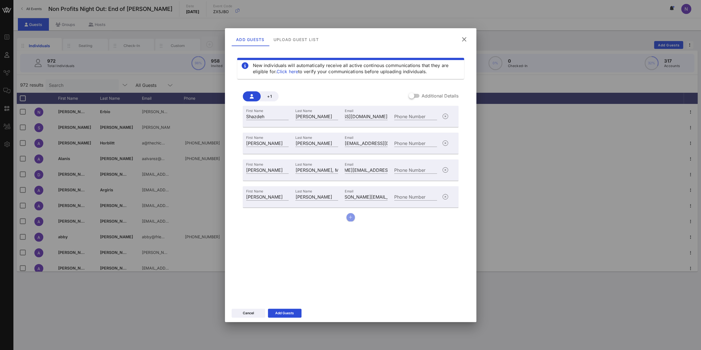
click at [353, 218] on button "button" at bounding box center [351, 217] width 8 height 8
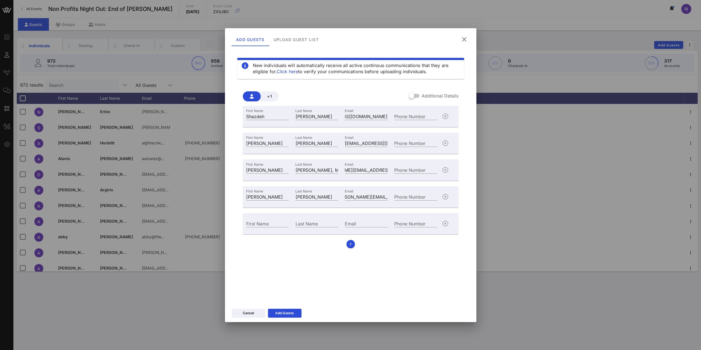
click at [375, 228] on div "Email" at bounding box center [366, 222] width 49 height 15
click at [373, 224] on input "Email" at bounding box center [366, 223] width 43 height 7
paste input "[PERSON_NAME][EMAIL_ADDRESS][PERSON_NAME][DOMAIN_NAME]"
type input "[PERSON_NAME][EMAIL_ADDRESS][PERSON_NAME][DOMAIN_NAME]"
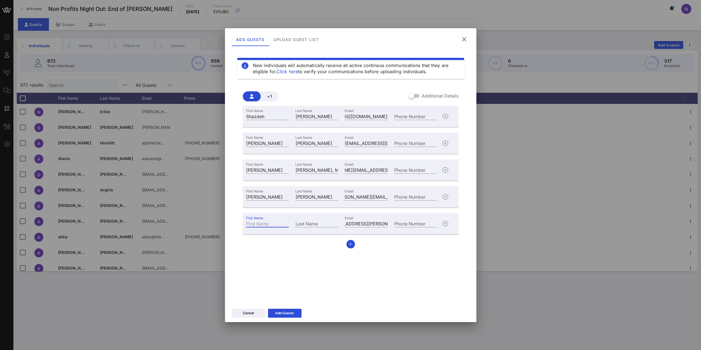
click at [255, 221] on div "First Name" at bounding box center [267, 223] width 43 height 7
type input "[PERSON_NAME]"
click at [288, 311] on div "Add Guests" at bounding box center [284, 314] width 19 height 6
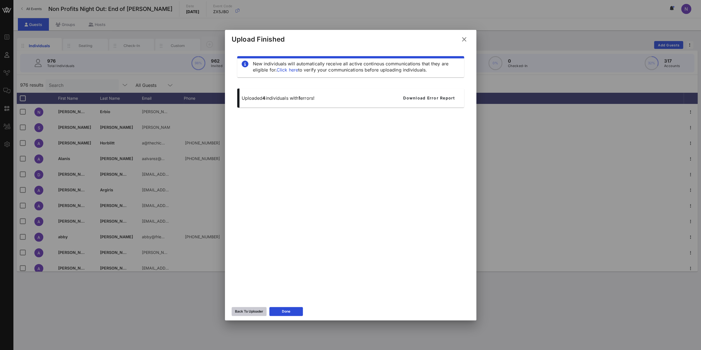
click at [247, 312] on div "Back To Uploader" at bounding box center [249, 312] width 28 height 6
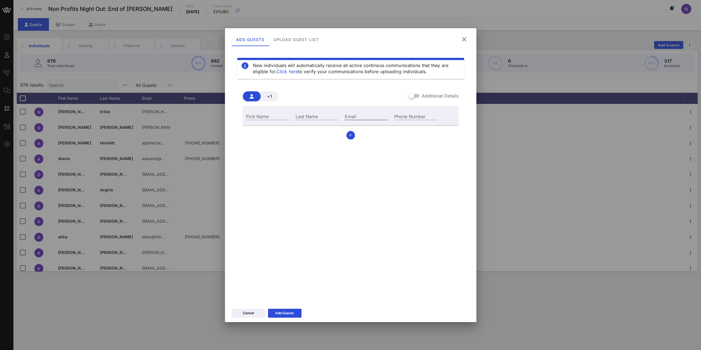
click at [357, 115] on input "Email" at bounding box center [366, 116] width 43 height 7
paste input "[EMAIL_ADDRESS][DOMAIN_NAME]"
type input "[EMAIL_ADDRESS][DOMAIN_NAME]"
click at [265, 117] on input "First Name" at bounding box center [267, 116] width 43 height 7
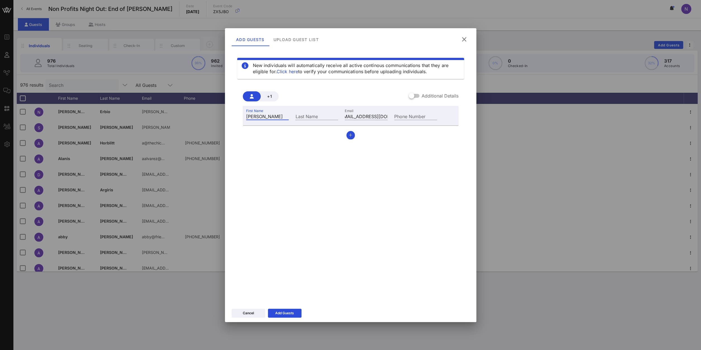
type input "[PERSON_NAME]"
type input "Exton"
click at [352, 133] on button "button" at bounding box center [351, 135] width 8 height 8
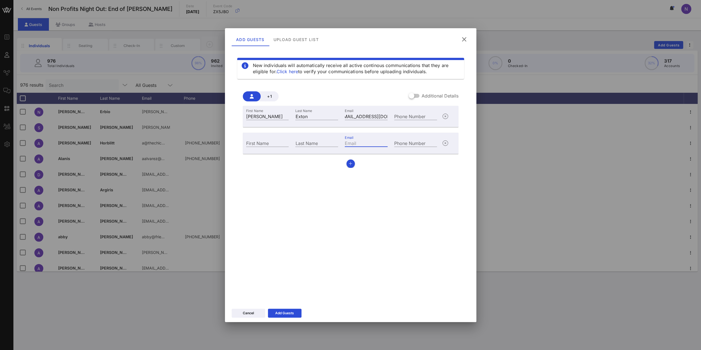
click at [357, 144] on input "Email" at bounding box center [366, 142] width 43 height 7
paste input "[EMAIL_ADDRESS][DOMAIN_NAME]"
type input "[EMAIL_ADDRESS][DOMAIN_NAME]"
click at [264, 147] on div "First Name" at bounding box center [267, 142] width 49 height 15
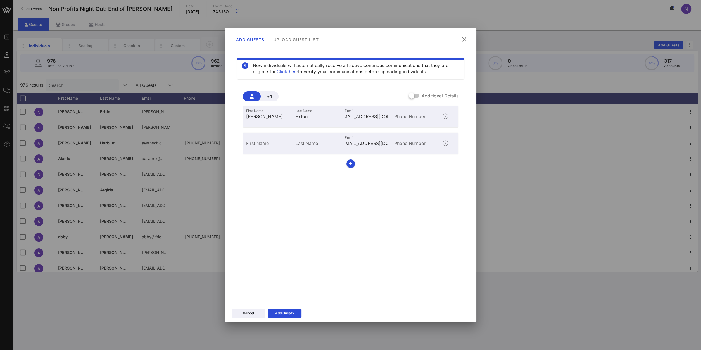
click at [262, 141] on input "First Name" at bounding box center [267, 142] width 43 height 7
type input "[PERSON_NAME]"
type input "Boorshtein"
click at [352, 161] on button "button" at bounding box center [351, 164] width 8 height 8
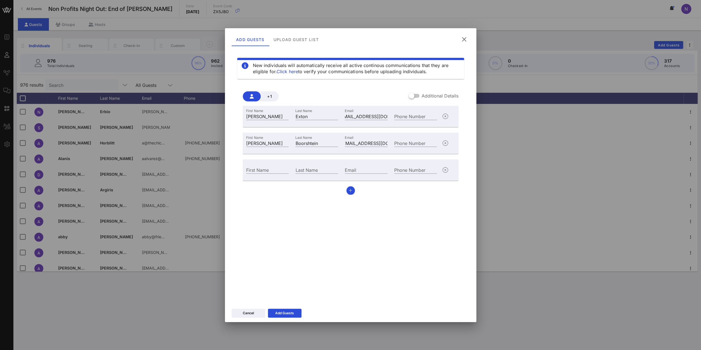
click at [371, 165] on div "Email" at bounding box center [366, 169] width 49 height 15
click at [369, 167] on input "Email" at bounding box center [366, 169] width 43 height 7
paste input "[EMAIL_ADDRESS][DOMAIN_NAME]"
type input "[EMAIL_ADDRESS][DOMAIN_NAME]"
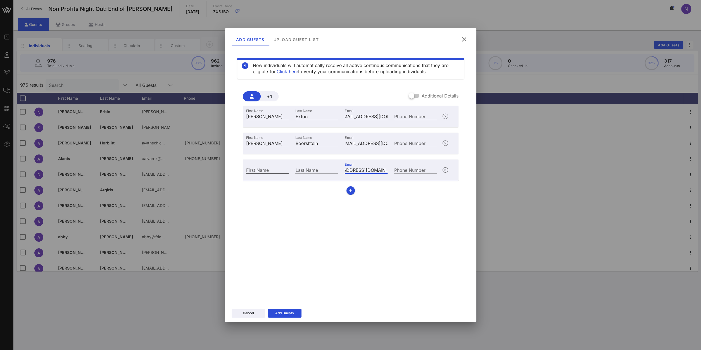
click at [273, 172] on input "First Name" at bounding box center [267, 169] width 43 height 7
type input "[PERSON_NAME]"
click at [354, 186] on div "First Name [PERSON_NAME] Last Name Exton Email [EMAIL_ADDRESS][DOMAIN_NAME] Pho…" at bounding box center [351, 150] width 216 height 89
click at [351, 190] on icon "button" at bounding box center [351, 191] width 4 height 4
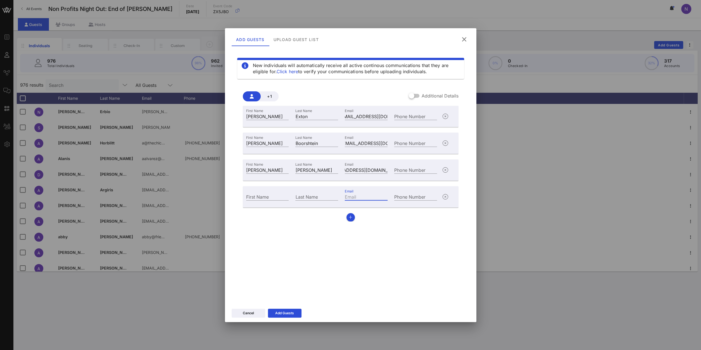
click at [353, 195] on input "Email" at bounding box center [366, 196] width 43 height 7
paste input "[EMAIL_ADDRESS][DOMAIN_NAME]"
type input "[EMAIL_ADDRESS][DOMAIN_NAME]"
click at [268, 196] on input "First Name" at bounding box center [267, 196] width 43 height 7
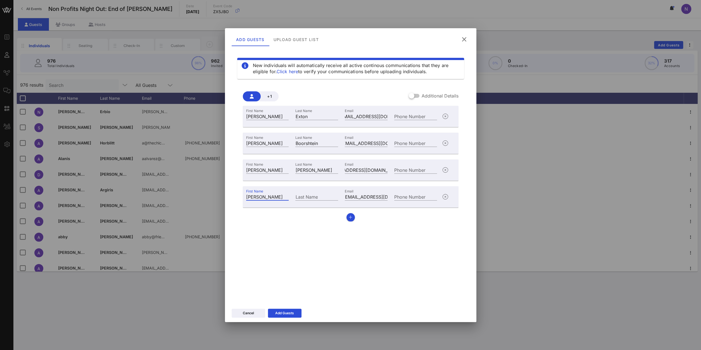
type input "[PERSON_NAME]"
click at [348, 215] on button "button" at bounding box center [351, 217] width 8 height 8
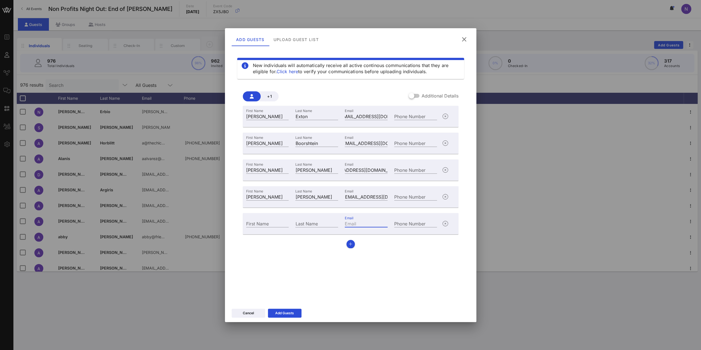
click at [359, 222] on input "Email" at bounding box center [366, 223] width 43 height 7
paste input "[EMAIL_ADDRESS][DOMAIN_NAME]"
type input "[EMAIL_ADDRESS][DOMAIN_NAME]"
click at [265, 228] on div "First Name" at bounding box center [267, 222] width 49 height 15
click at [266, 219] on div "First Name" at bounding box center [267, 222] width 49 height 15
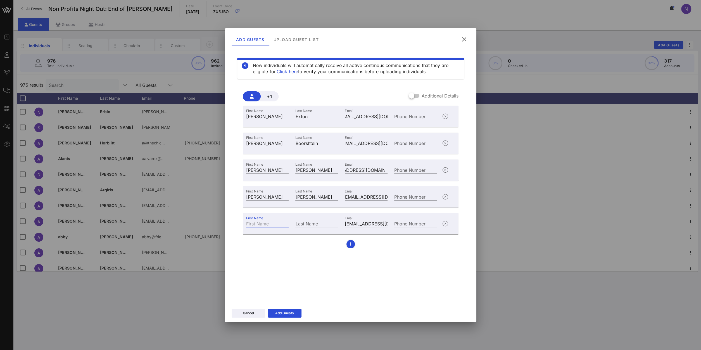
click at [265, 223] on input "First Name" at bounding box center [267, 223] width 43 height 7
type input "[PERSON_NAME]"
click at [353, 245] on button "button" at bounding box center [351, 244] width 8 height 8
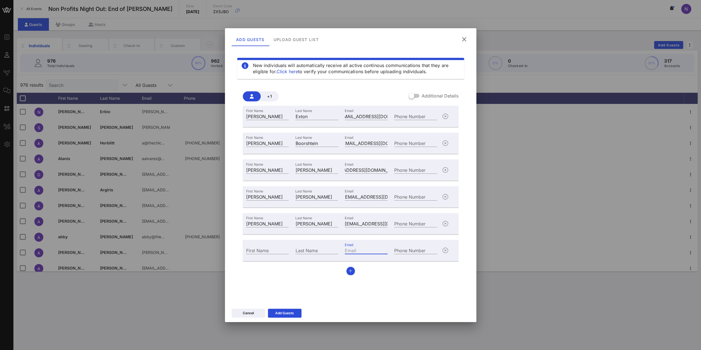
click at [363, 249] on input "Email" at bounding box center [366, 250] width 43 height 7
paste input "[EMAIL_ADDRESS][DOMAIN_NAME]"
type input "[EMAIL_ADDRESS][DOMAIN_NAME]"
click at [251, 247] on div "First Name" at bounding box center [267, 250] width 43 height 7
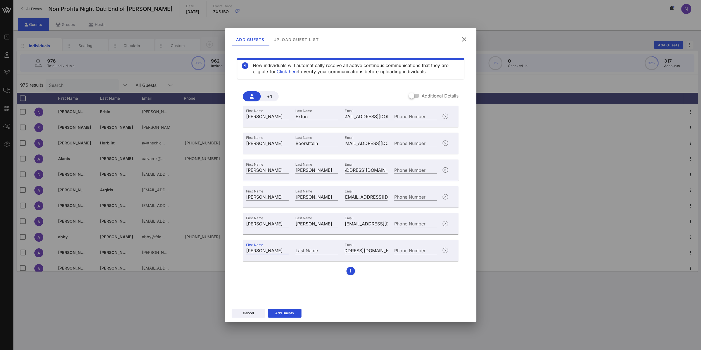
type input "[PERSON_NAME]"
click at [349, 271] on button "button" at bounding box center [351, 271] width 8 height 8
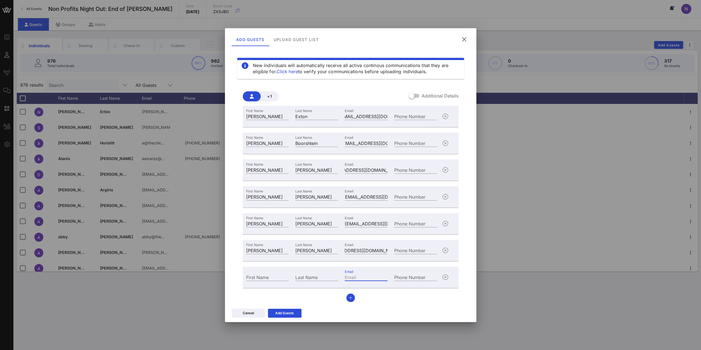
click at [371, 276] on input "Email" at bounding box center [366, 277] width 43 height 7
paste input "[EMAIL_ADDRESS][DOMAIN_NAME]"
type input "[EMAIL_ADDRESS][DOMAIN_NAME]"
click at [273, 278] on input "First Name" at bounding box center [267, 277] width 43 height 7
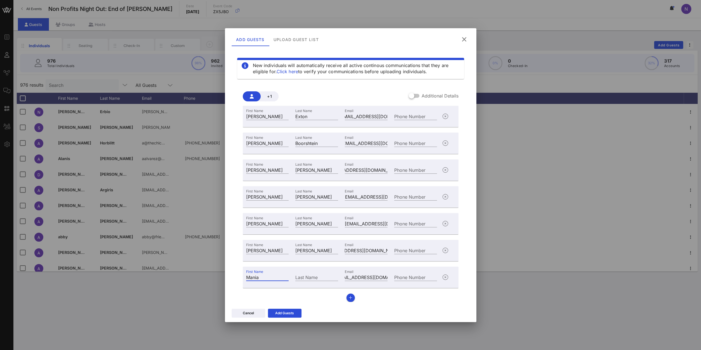
type input "Mania"
type input "Boyder"
click at [284, 309] on button "Add Guests" at bounding box center [285, 313] width 34 height 9
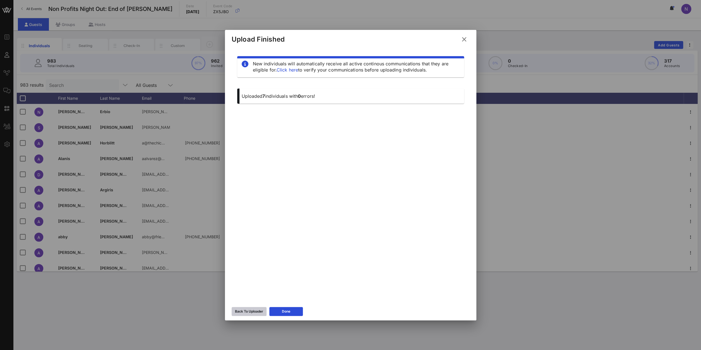
click at [242, 310] on div "Back To Uploader" at bounding box center [249, 312] width 28 height 6
